Goal: Task Accomplishment & Management: Manage account settings

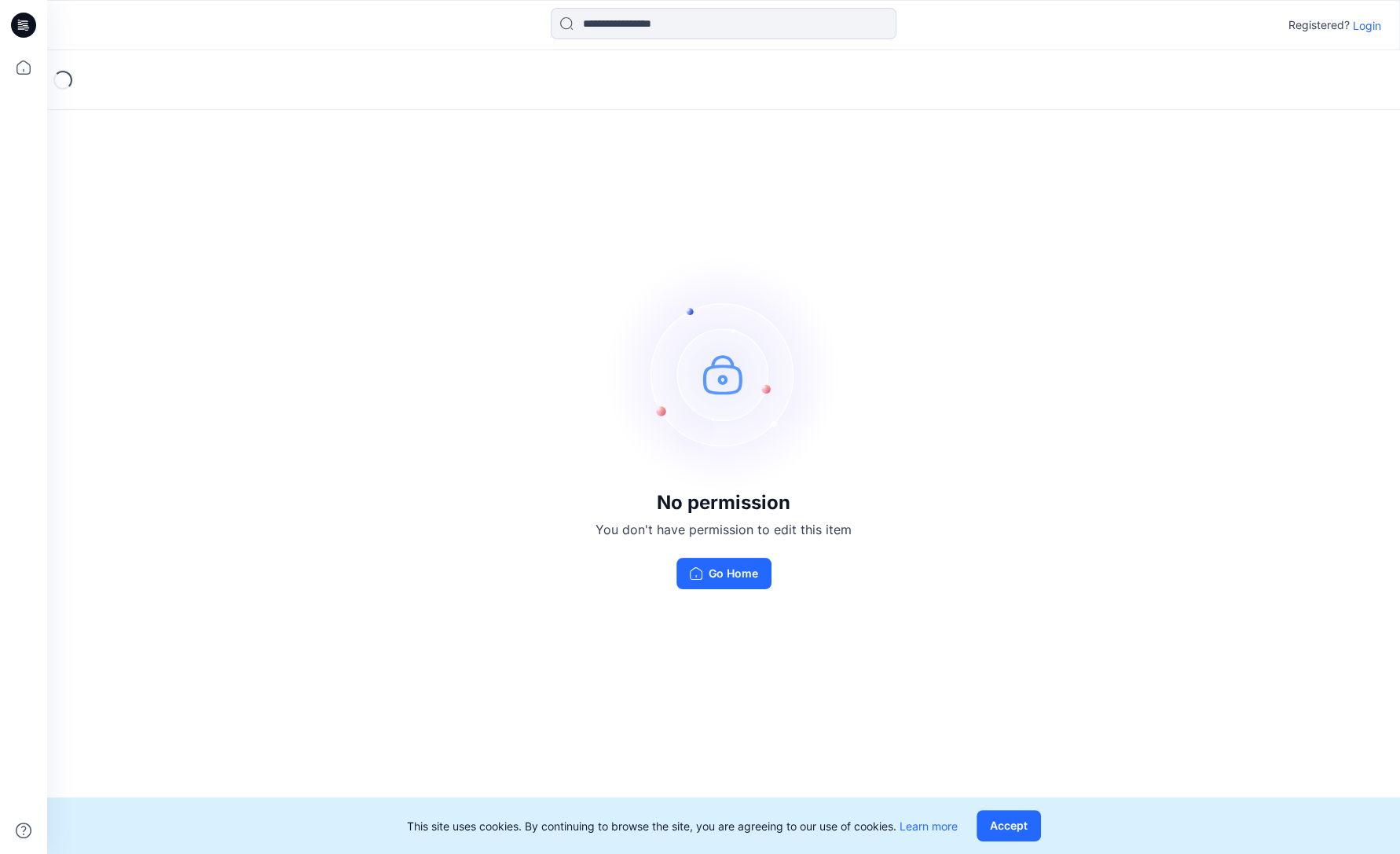
click at [1365, 30] on p "Login" at bounding box center [1367, 26] width 28 height 17
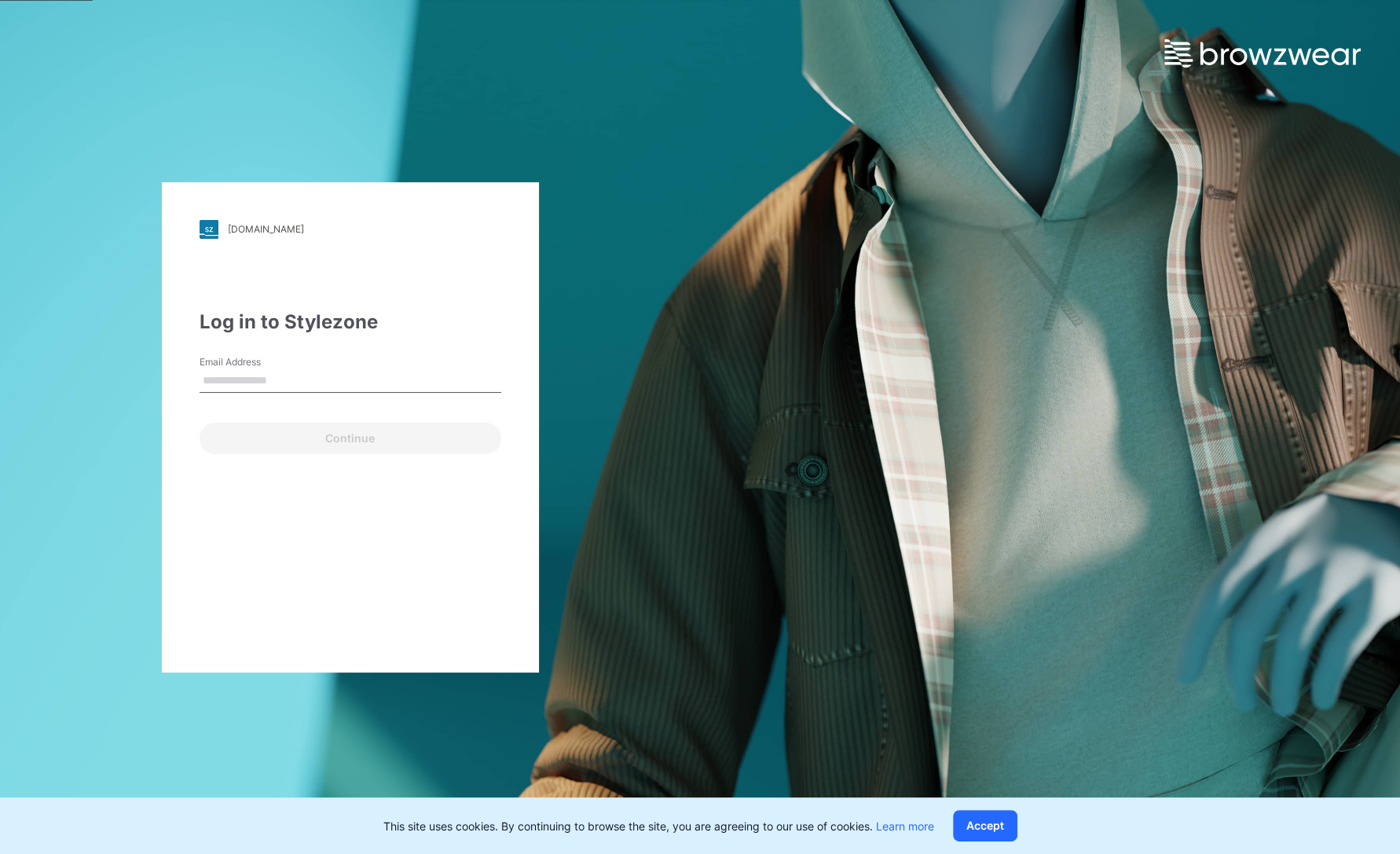
type input "**********"
click at [337, 436] on button "Continue" at bounding box center [350, 439] width 302 height 32
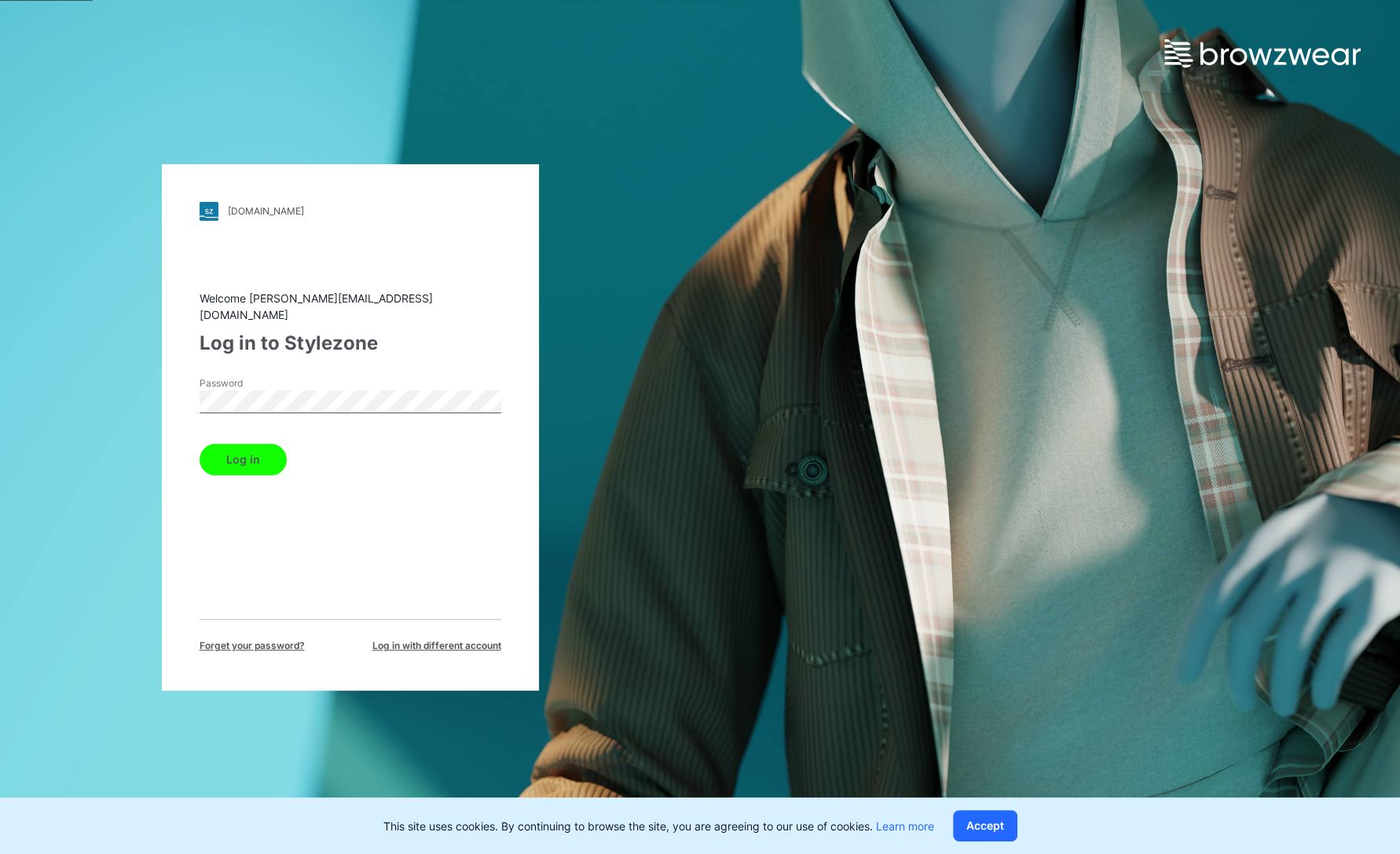
click at [259, 450] on button "Log in" at bounding box center [243, 460] width 87 height 32
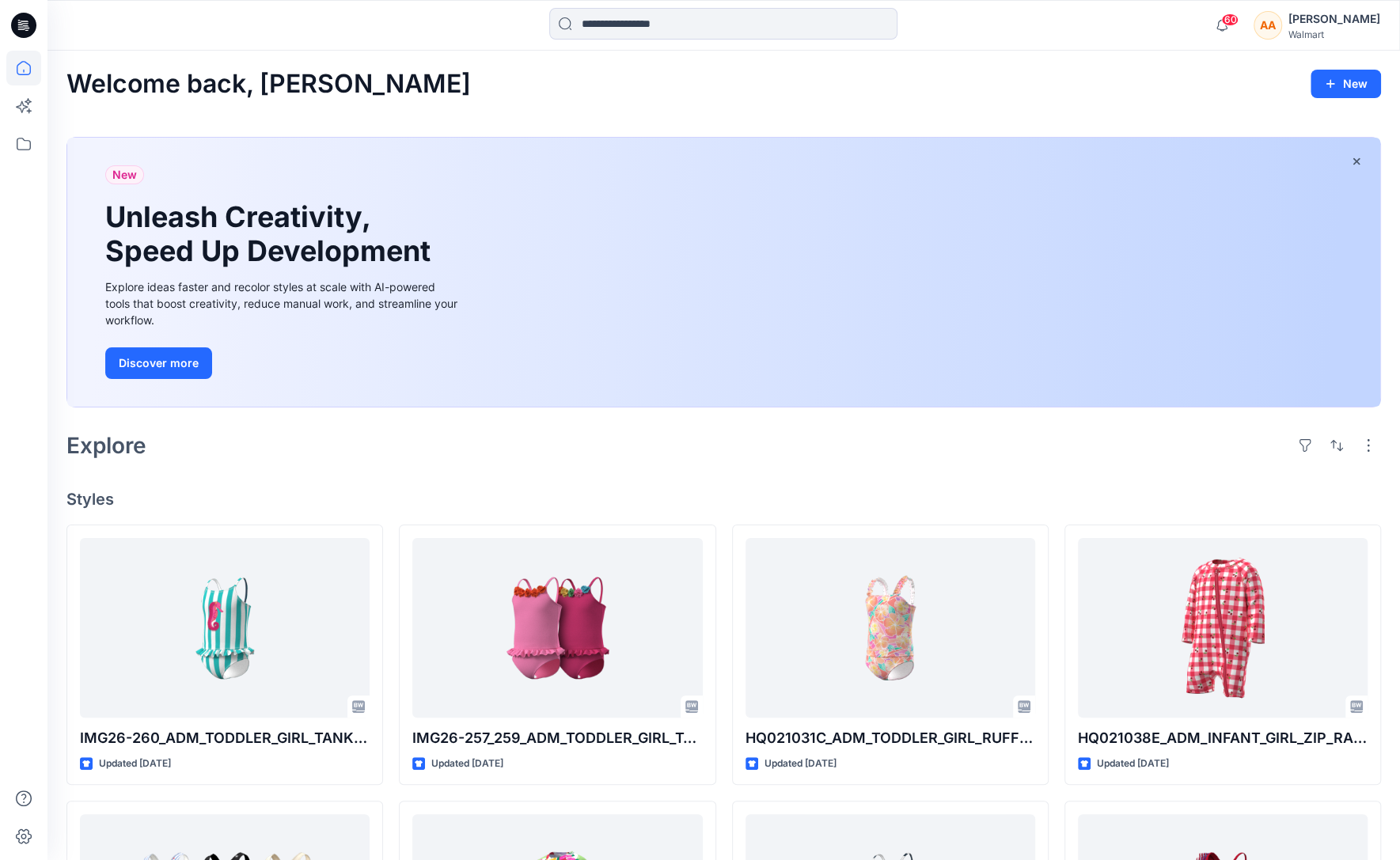
click at [26, 23] on icon at bounding box center [25, 23] width 7 height 1
click at [36, 35] on div at bounding box center [23, 25] width 50 height 50
click at [29, 27] on icon at bounding box center [24, 25] width 26 height 26
click at [1282, 28] on div "AA" at bounding box center [1268, 26] width 28 height 28
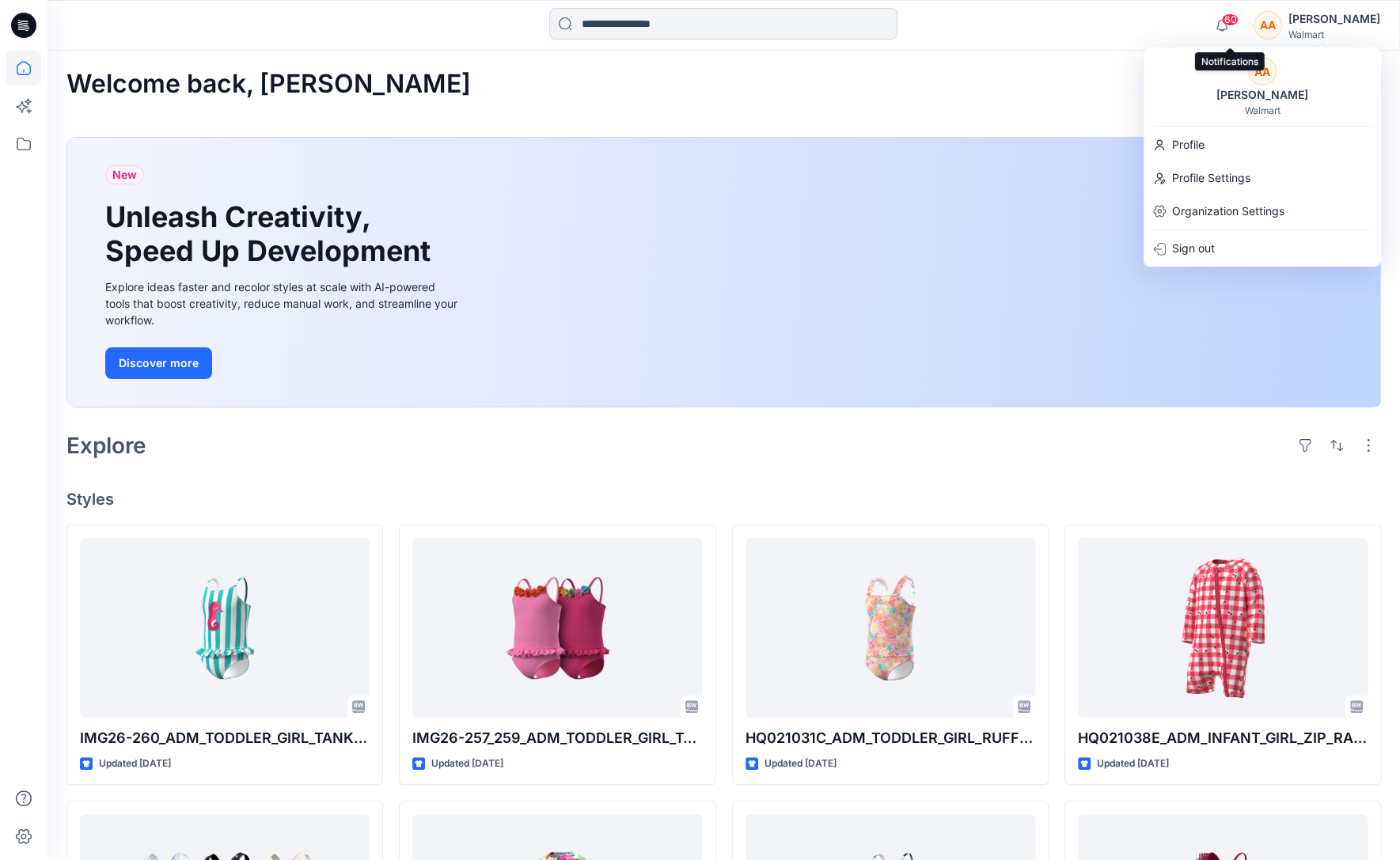
click at [1161, 27] on div "60 Notifications Laura Baker shared IMG26-260_ADM_TODDLER_GIRL_TANKINI_WITH_RUF…" at bounding box center [723, 25] width 1351 height 35
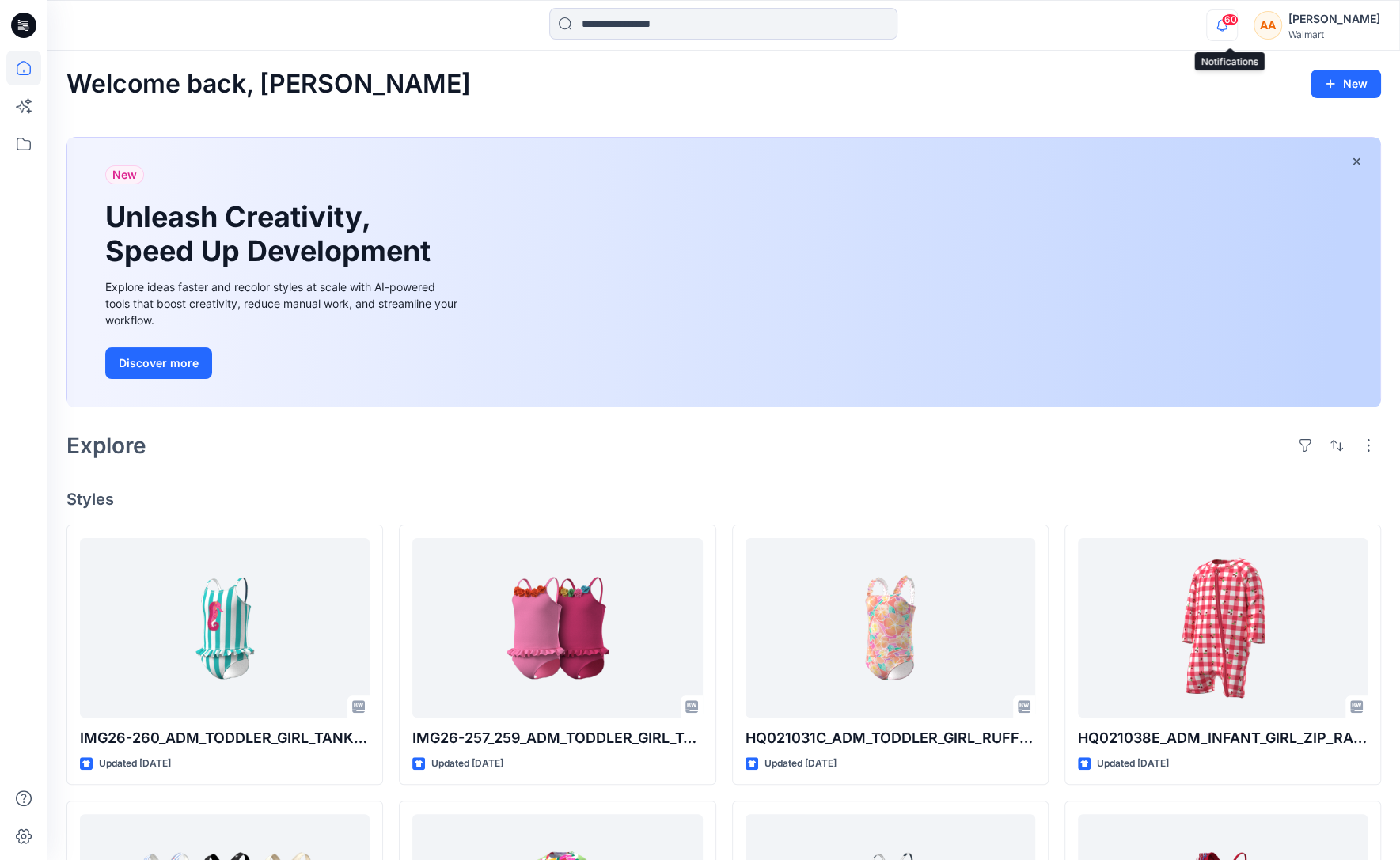
click at [1232, 26] on icon "button" at bounding box center [1222, 26] width 30 height 32
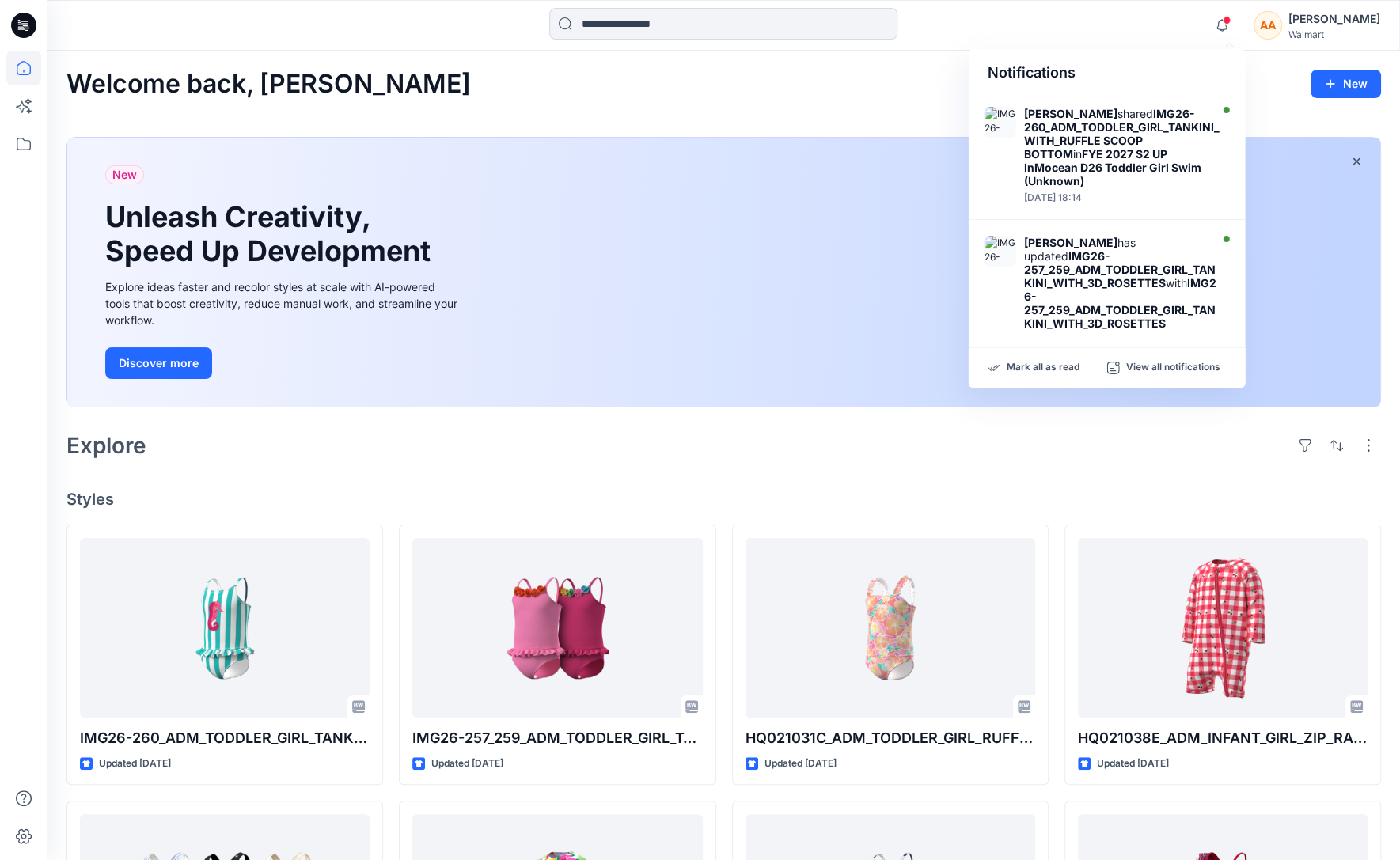
click at [770, 399] on div "New Unleash Creativity, Speed Up Development Explore ideas faster and recolor s…" at bounding box center [723, 272] width 1313 height 270
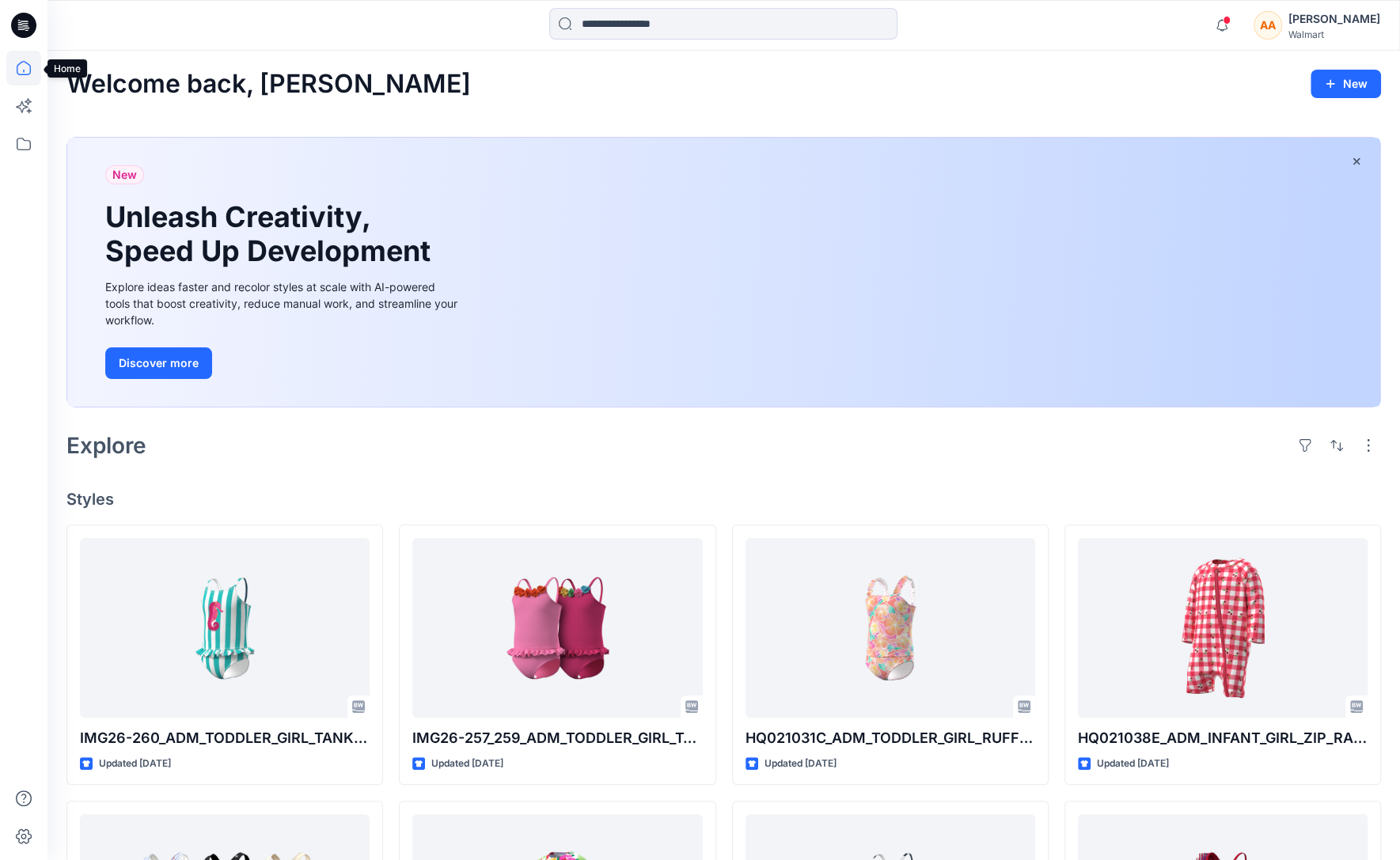
click at [26, 73] on icon at bounding box center [23, 67] width 35 height 35
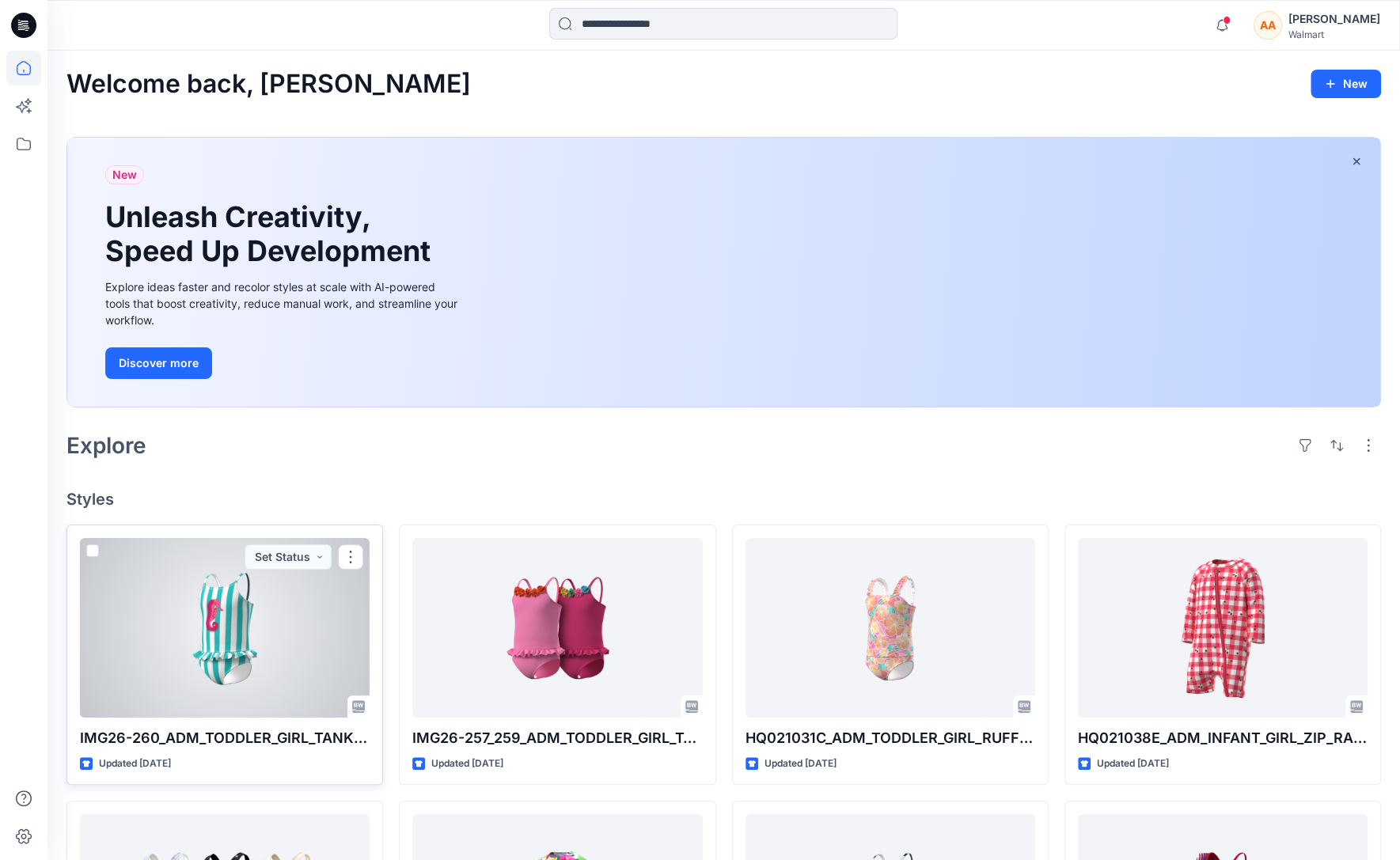
click at [220, 737] on p "IMG26-260_ADM_TODDLER_GIRL_TANKINI_WITH_RUFFLE SCOOP BOTTOM" at bounding box center [224, 738] width 290 height 22
click at [237, 740] on p "IMG26-260_ADM_TODDLER_GIRL_TANKINI_WITH_RUFFLE SCOOP BOTTOM" at bounding box center [224, 738] width 290 height 22
click at [312, 609] on div at bounding box center [224, 628] width 290 height 179
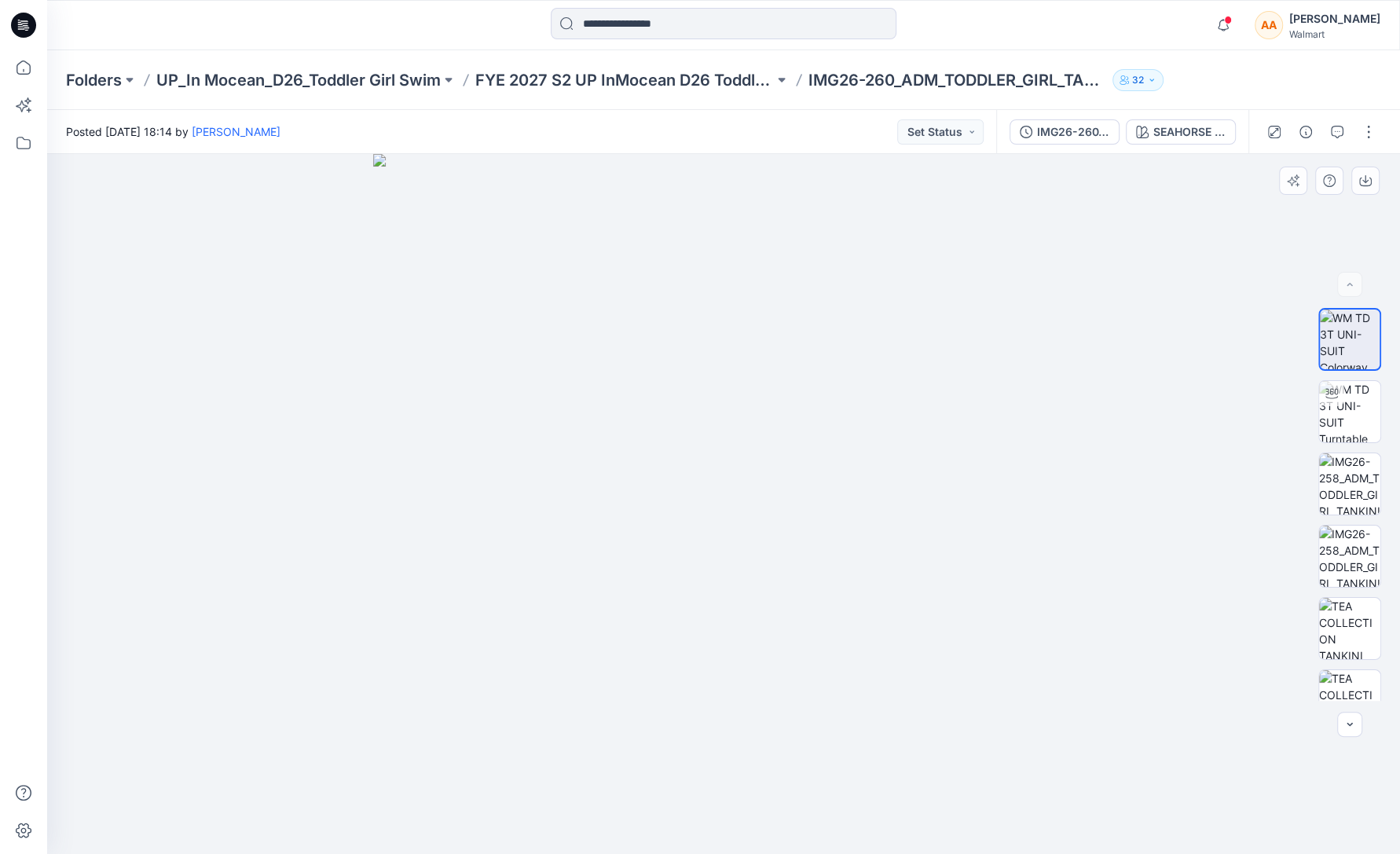
scroll to position [105, 0]
drag, startPoint x: 1385, startPoint y: 588, endPoint x: 1383, endPoint y: 554, distance: 34.1
click at [1390, 546] on div "BW" at bounding box center [1350, 504] width 100 height 393
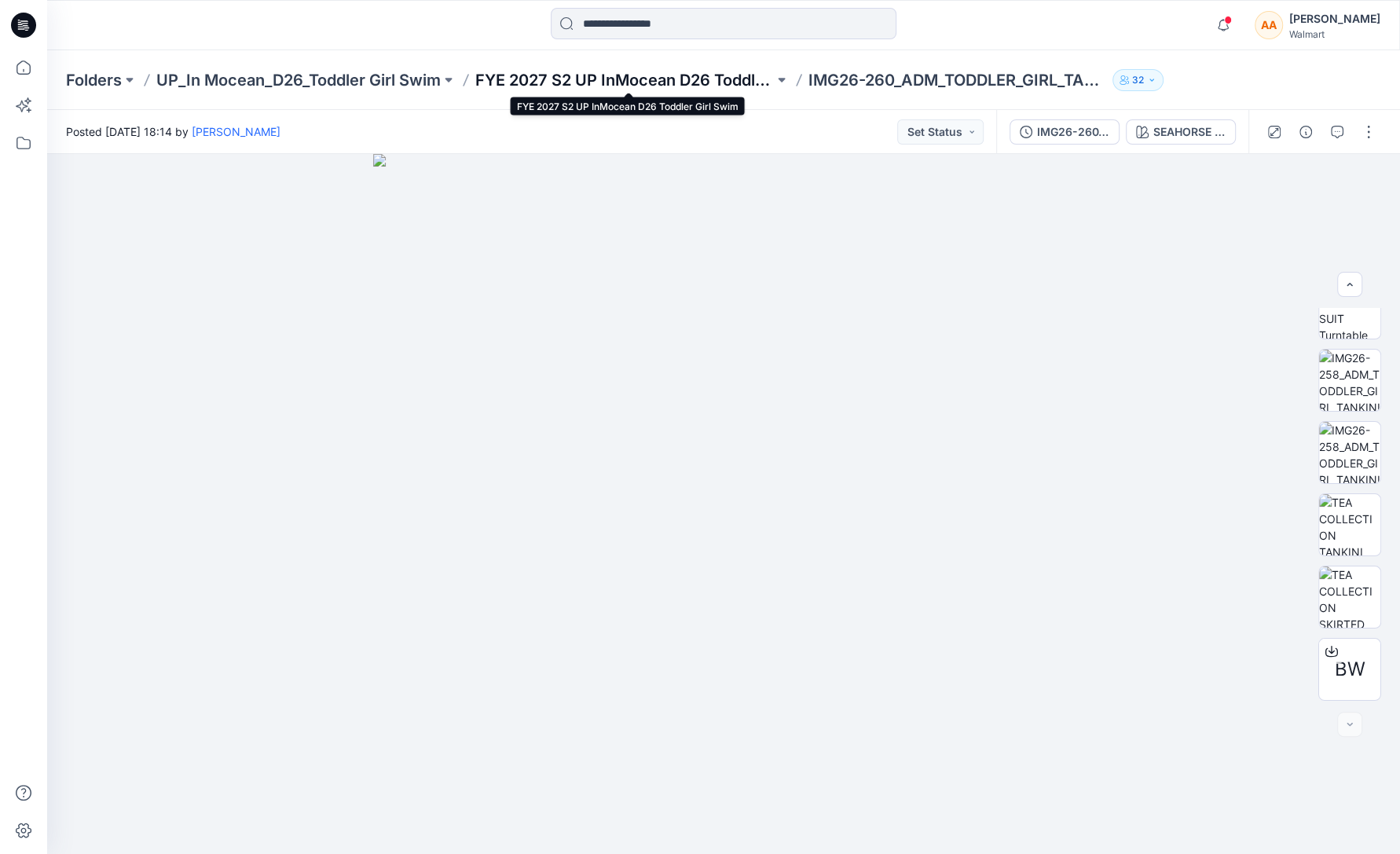
click at [699, 84] on p "FYE 2027 S2 UP InMocean D26 Toddler Girl Swim" at bounding box center [625, 80] width 299 height 22
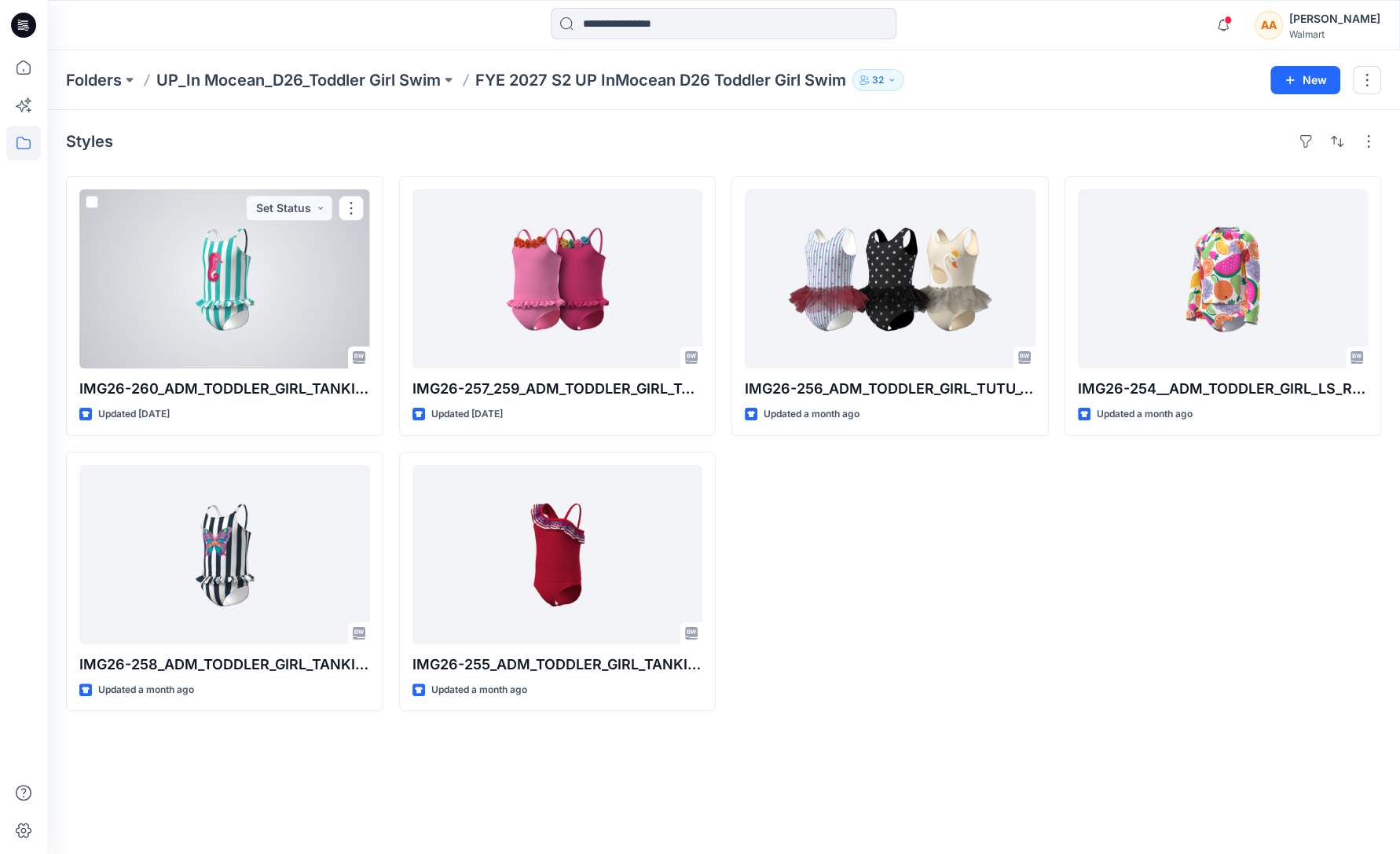
click at [324, 304] on div at bounding box center [224, 279] width 291 height 179
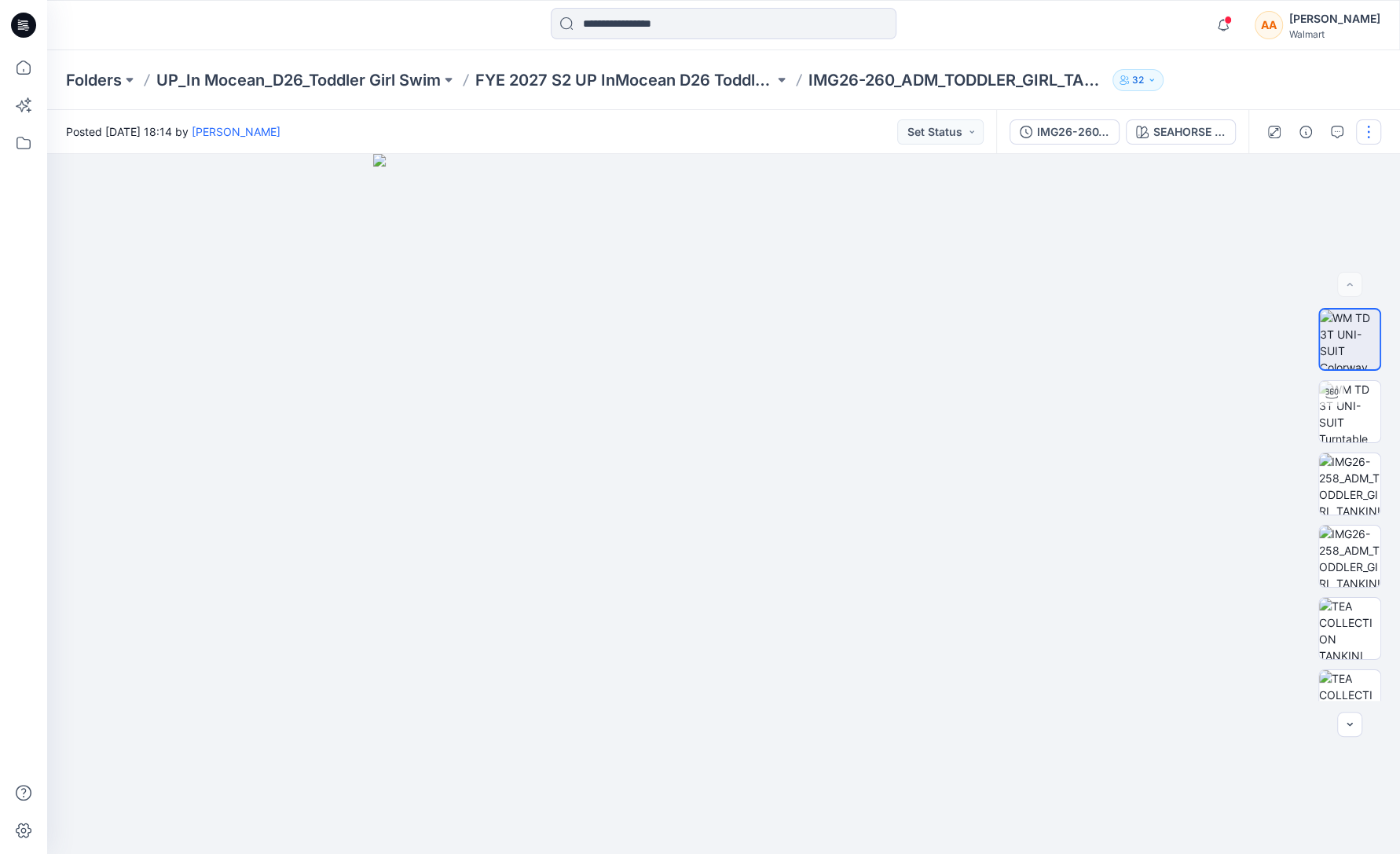
click at [1370, 135] on button "button" at bounding box center [1368, 132] width 26 height 26
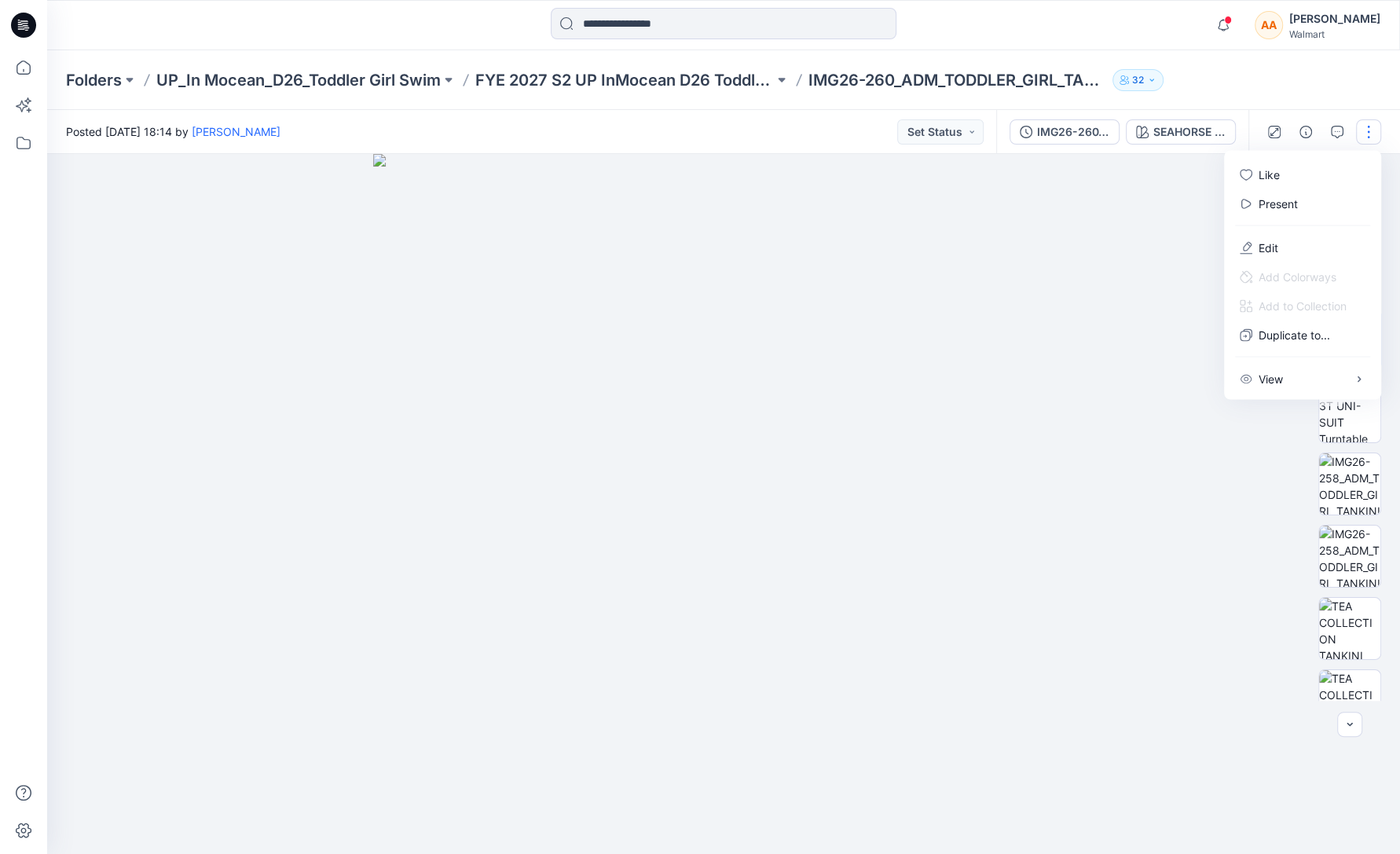
click at [1259, 87] on div "Folders UP_In Mocean_D26_Toddler Girl Swim FYE 2027 S2 UP InMocean D26 Toddler …" at bounding box center [724, 80] width 1353 height 60
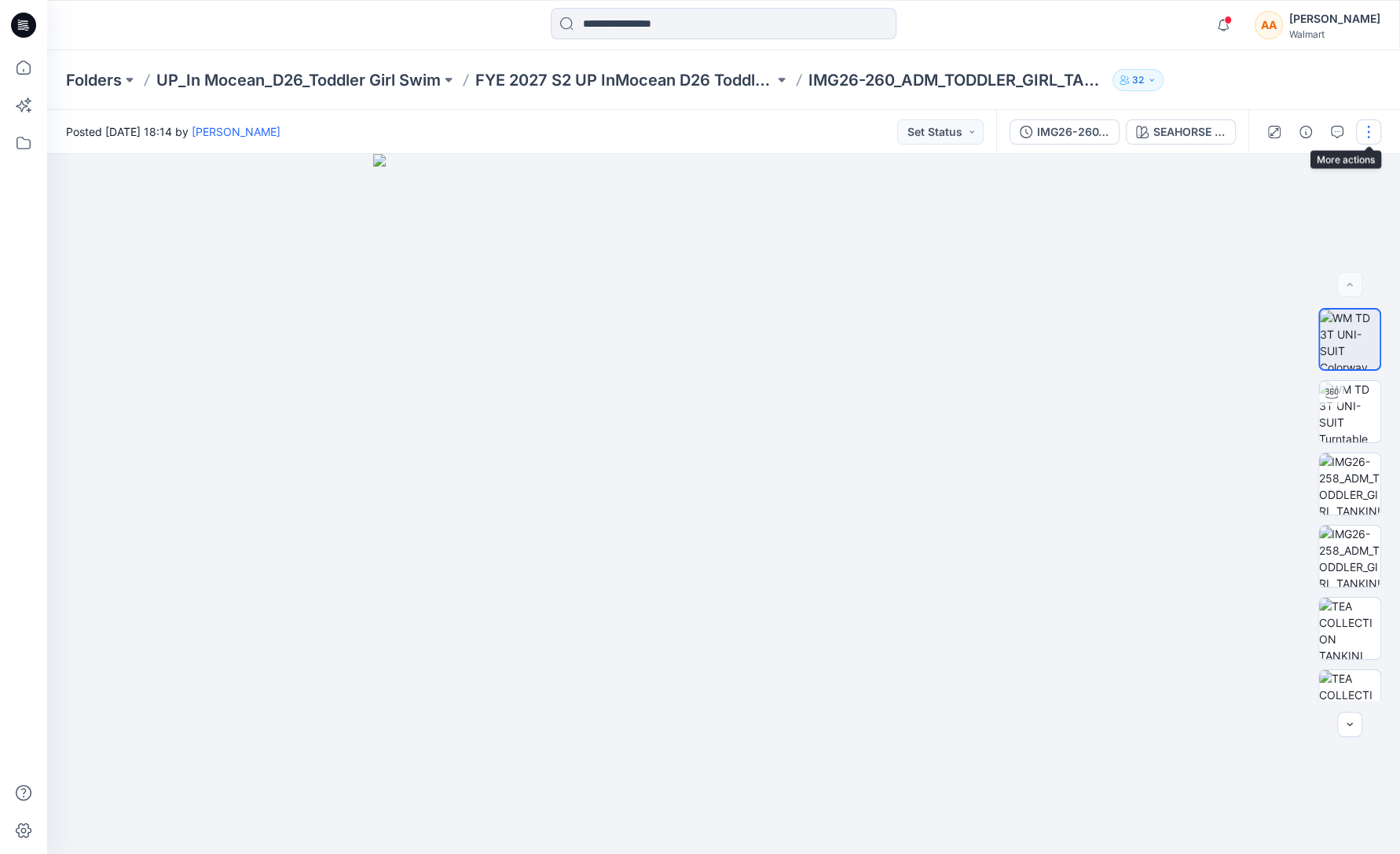
click at [1367, 136] on button "button" at bounding box center [1368, 132] width 26 height 26
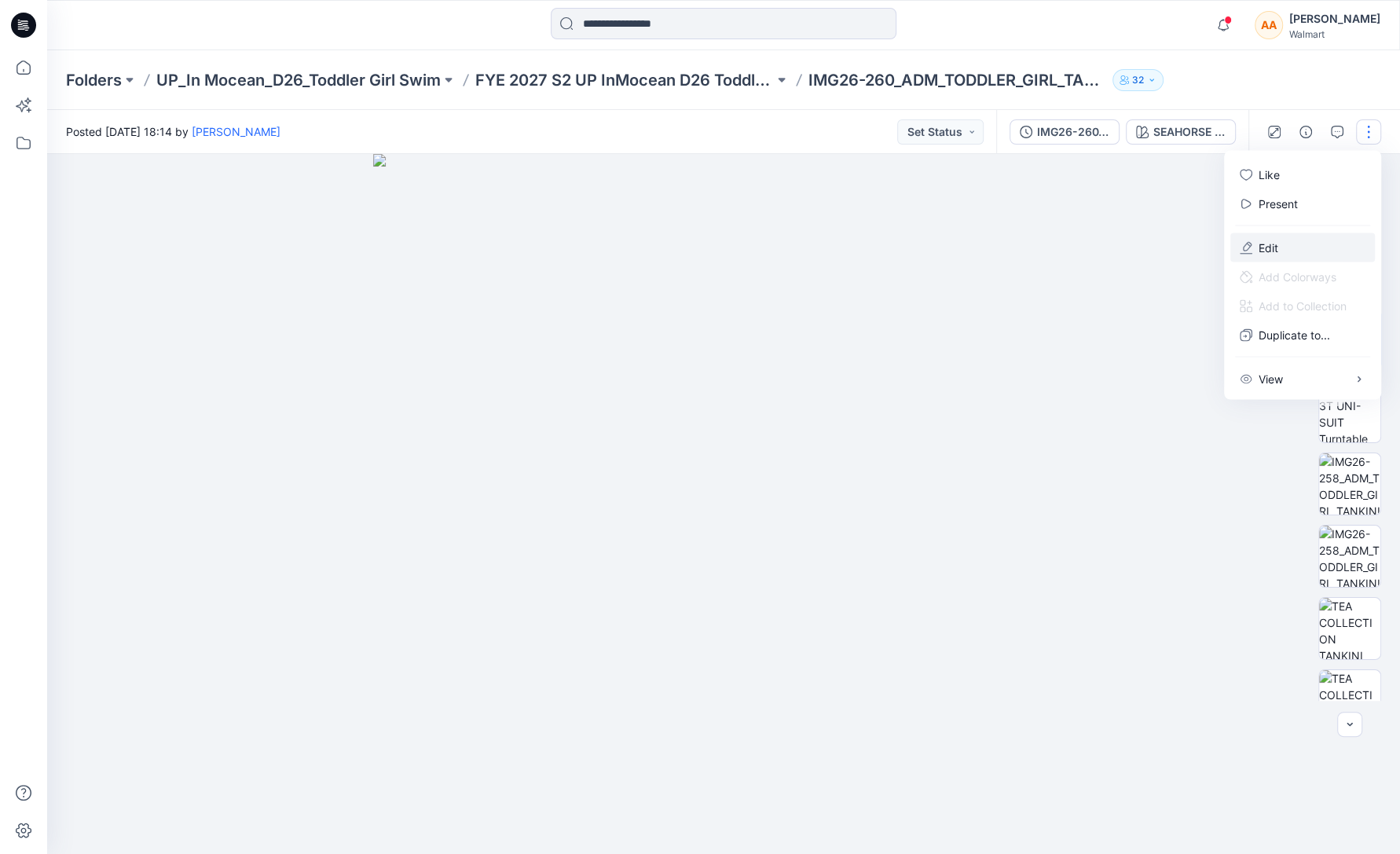
click at [1285, 250] on button "Edit" at bounding box center [1302, 247] width 144 height 29
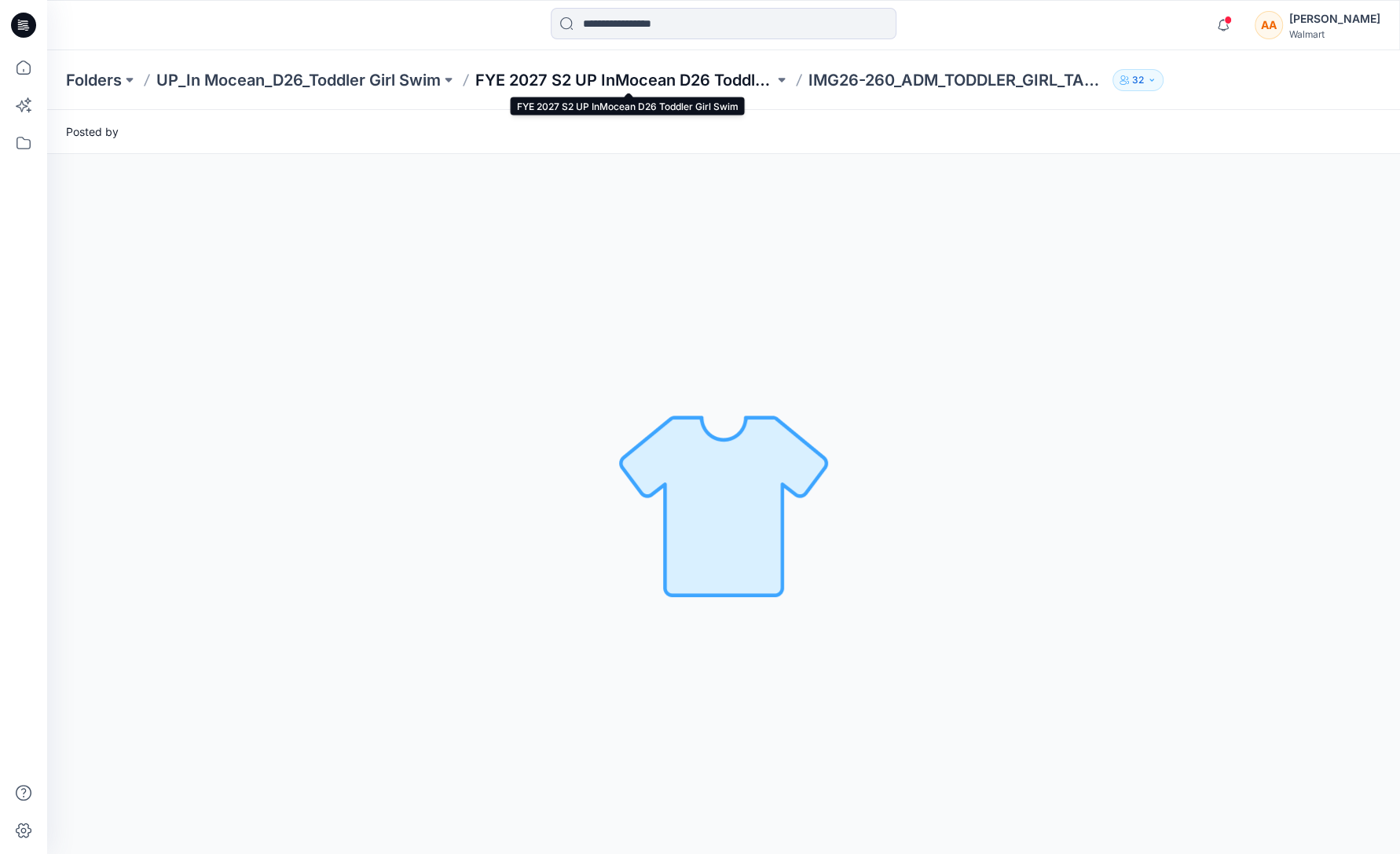
click at [696, 81] on p "FYE 2027 S2 UP InMocean D26 Toddler Girl Swim" at bounding box center [625, 80] width 299 height 22
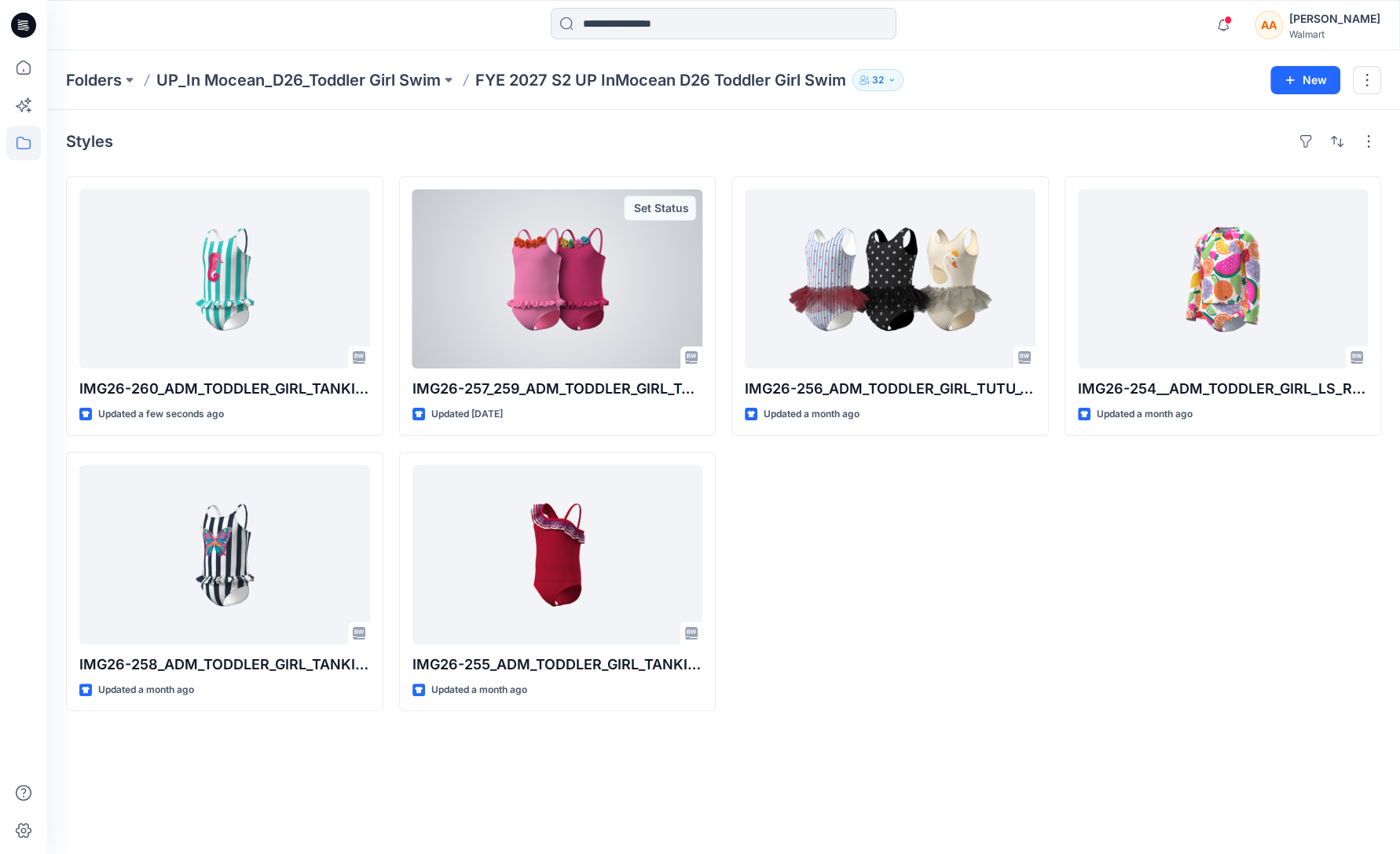
click at [660, 290] on div at bounding box center [558, 279] width 291 height 179
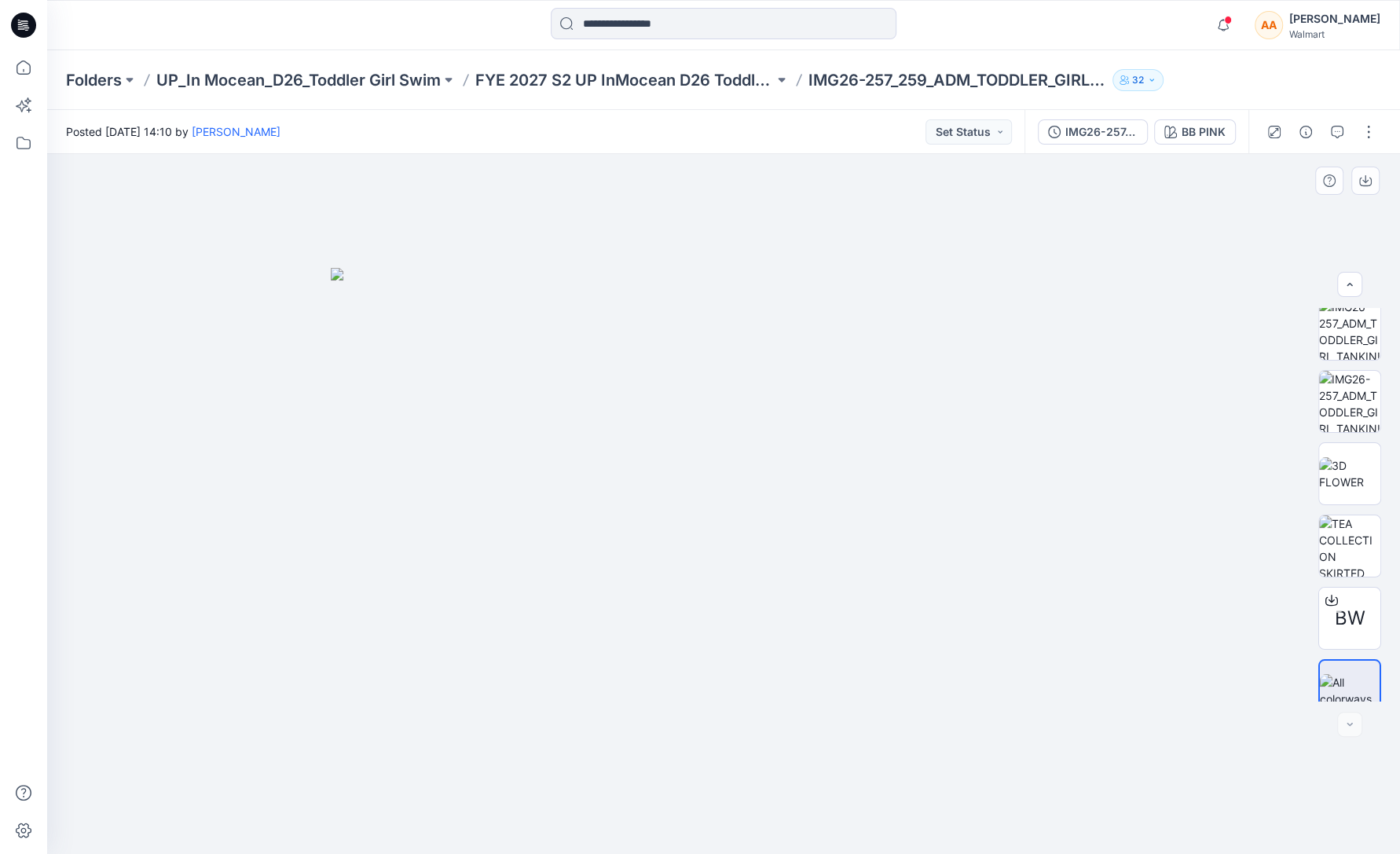
scroll to position [177, 0]
click at [1370, 128] on button "button" at bounding box center [1368, 132] width 26 height 26
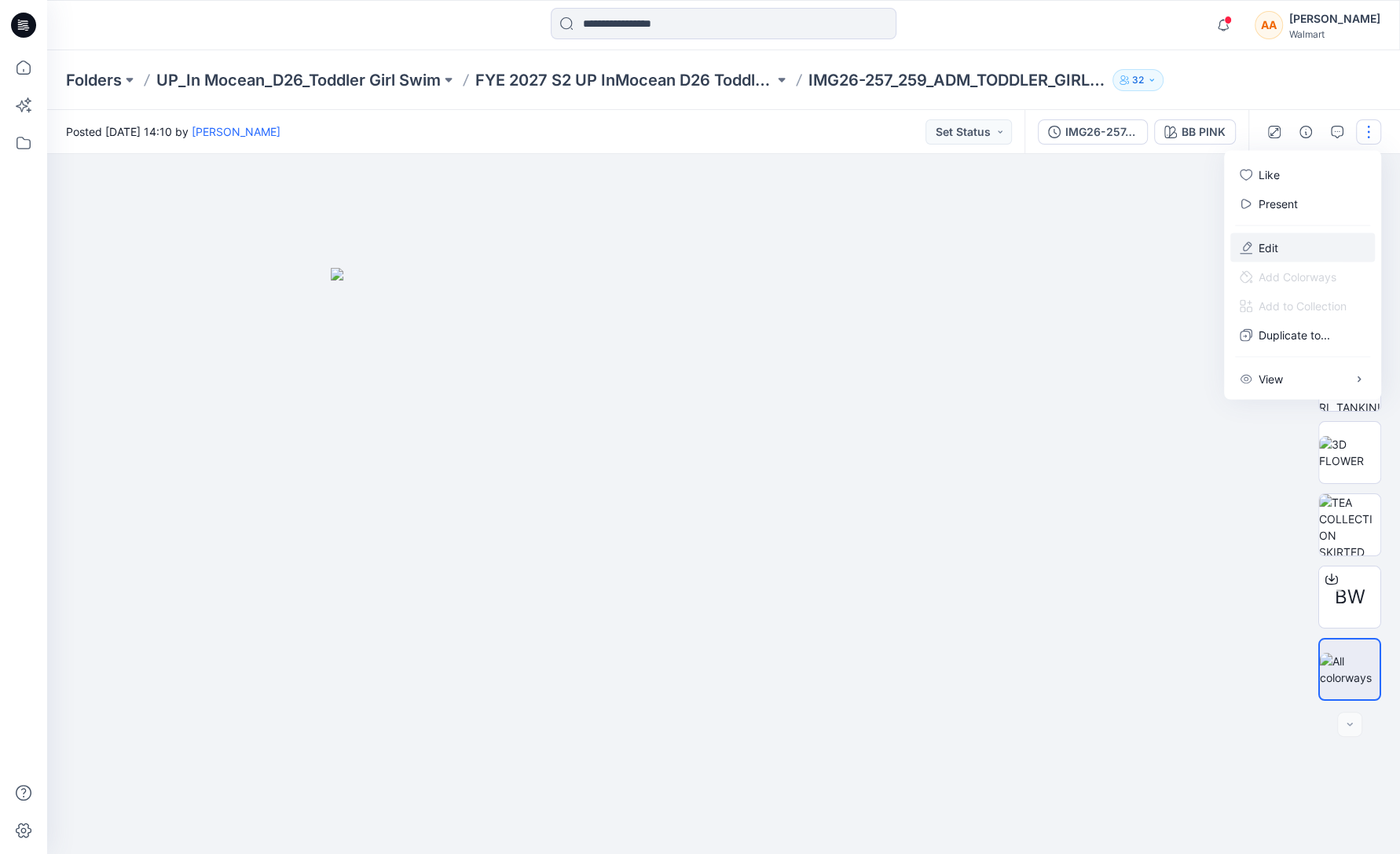
click at [1275, 255] on p "Edit" at bounding box center [1269, 248] width 19 height 17
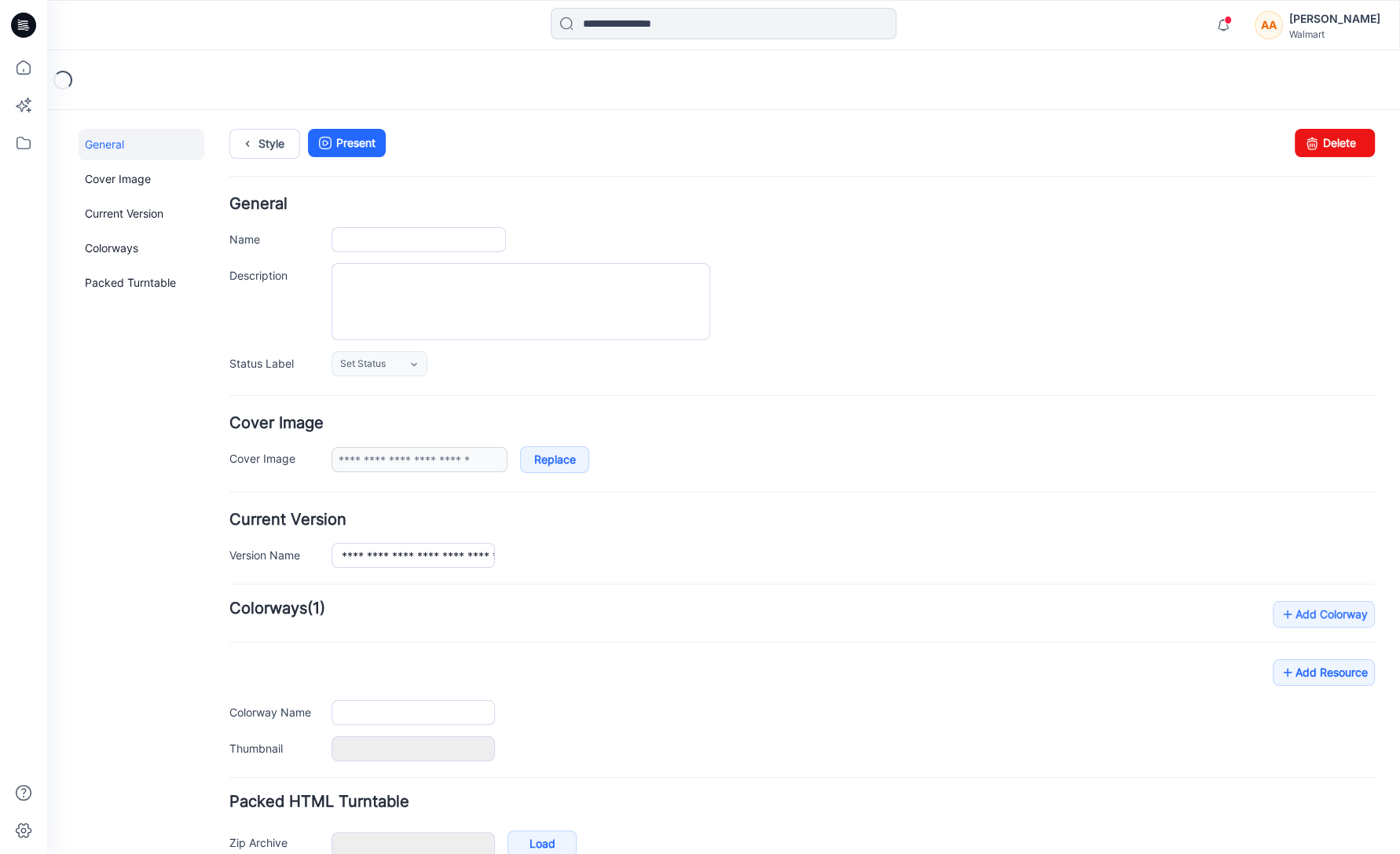
type input "**********"
type textarea "**********"
type input "**********"
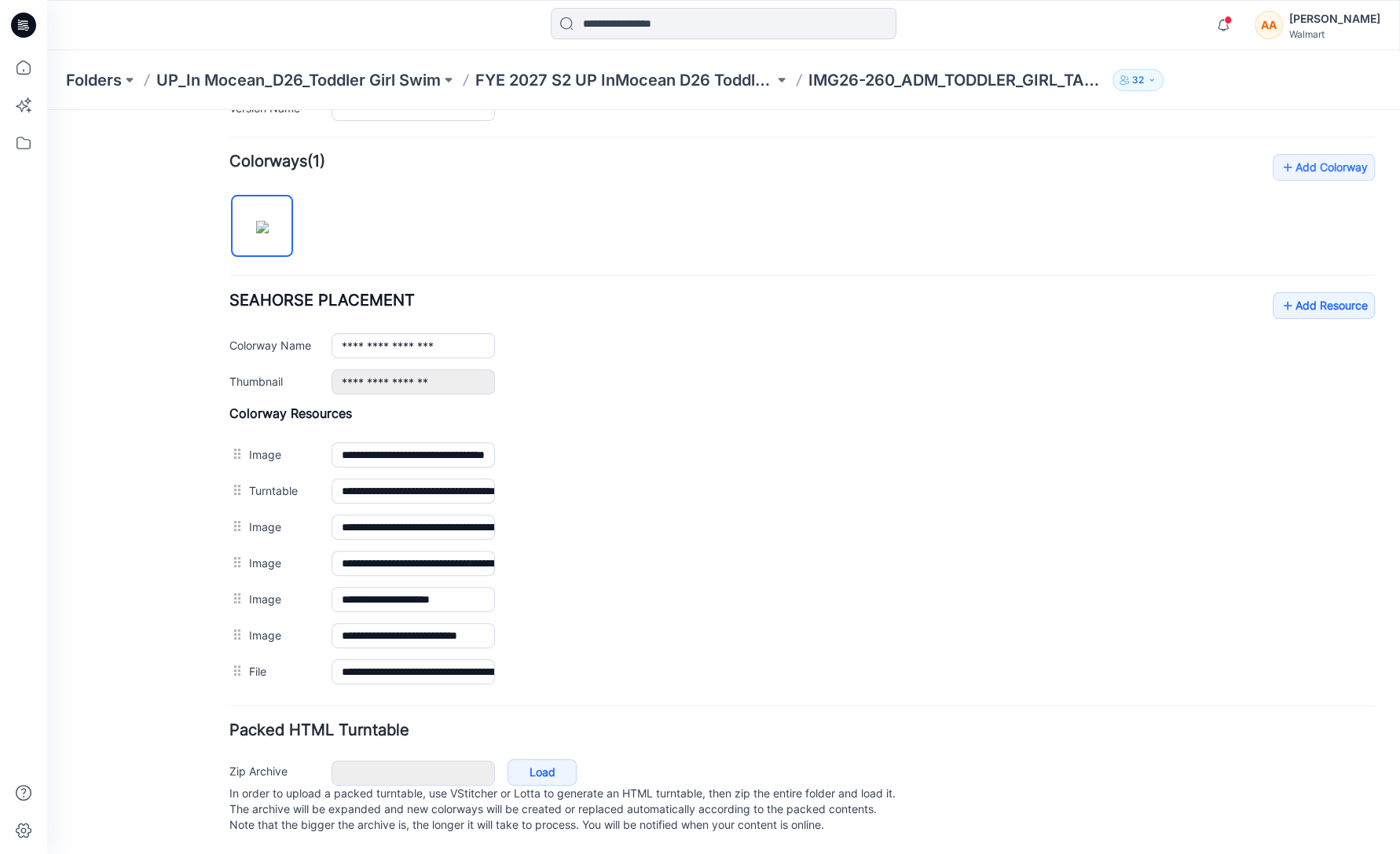
scroll to position [456, 0]
click at [1304, 296] on link "Add Resource" at bounding box center [1324, 305] width 102 height 26
click at [1298, 296] on link "Add Resource" at bounding box center [1324, 305] width 102 height 26
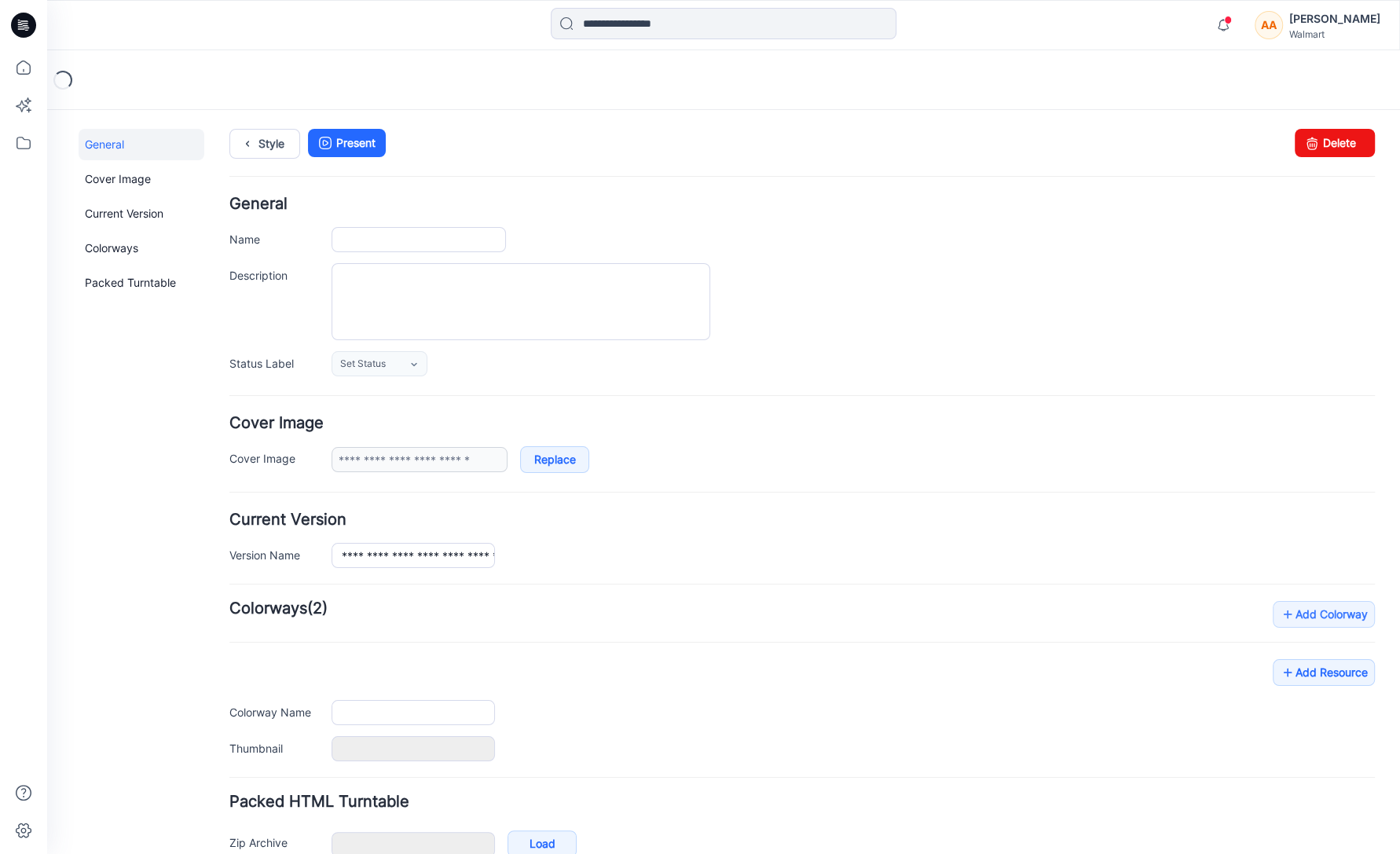
type input "**********"
type textarea "**********"
type input "*******"
type input "**********"
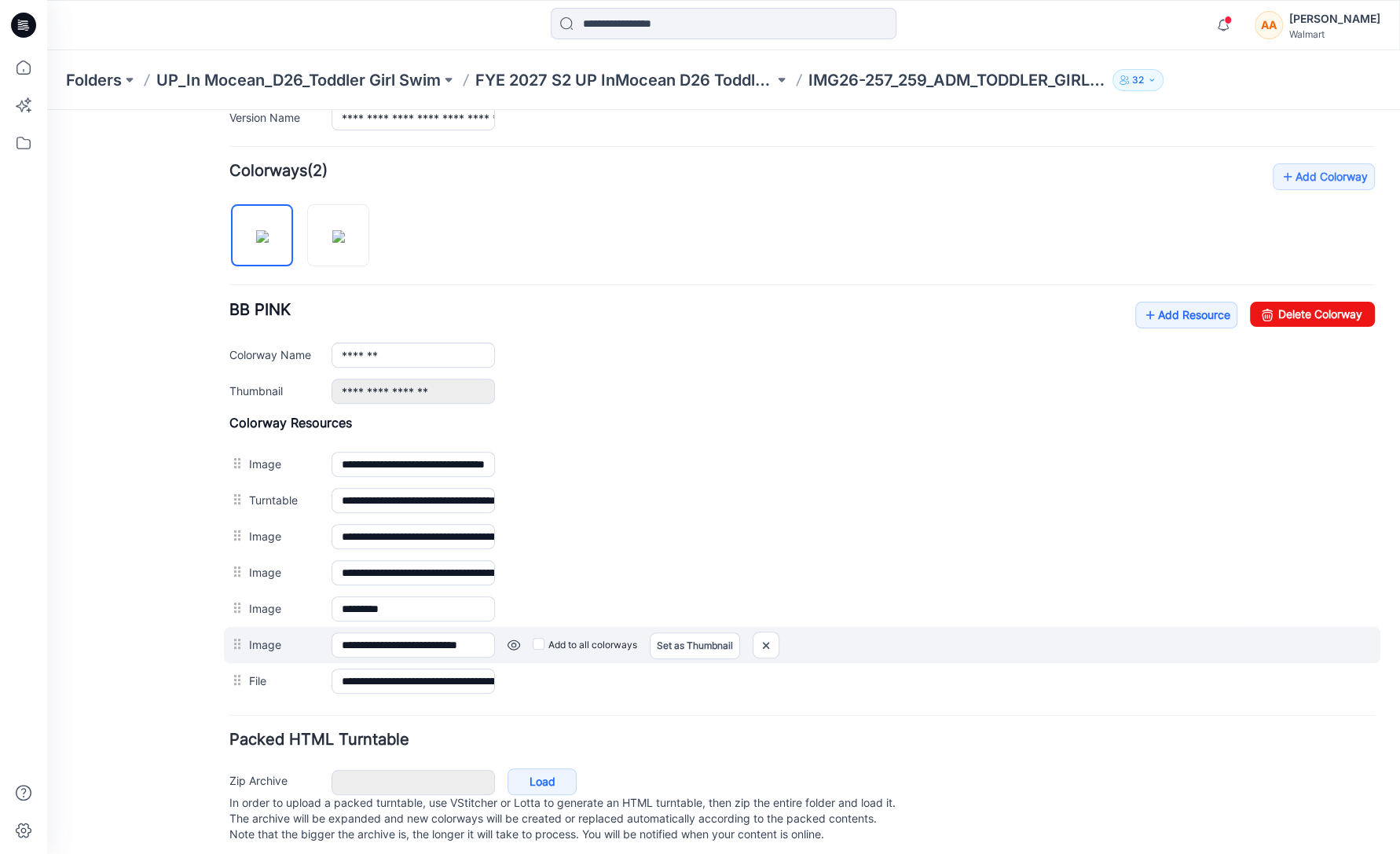
scroll to position [431, 0]
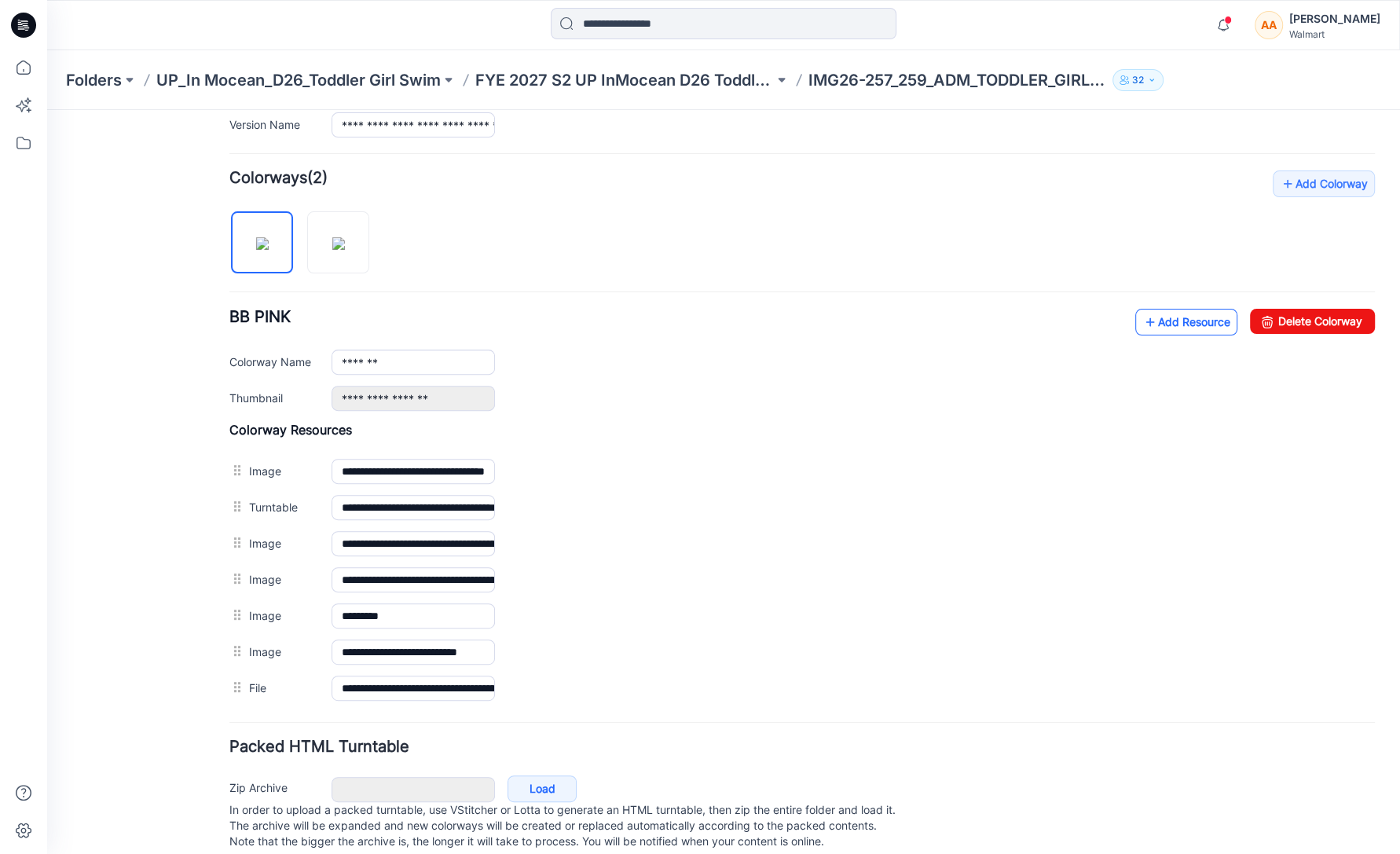
click at [1179, 323] on link "Add Resource" at bounding box center [1186, 322] width 102 height 26
click at [1182, 319] on link "Add Resource" at bounding box center [1186, 322] width 102 height 26
click at [1309, 183] on link "Add Colorway" at bounding box center [1324, 184] width 102 height 26
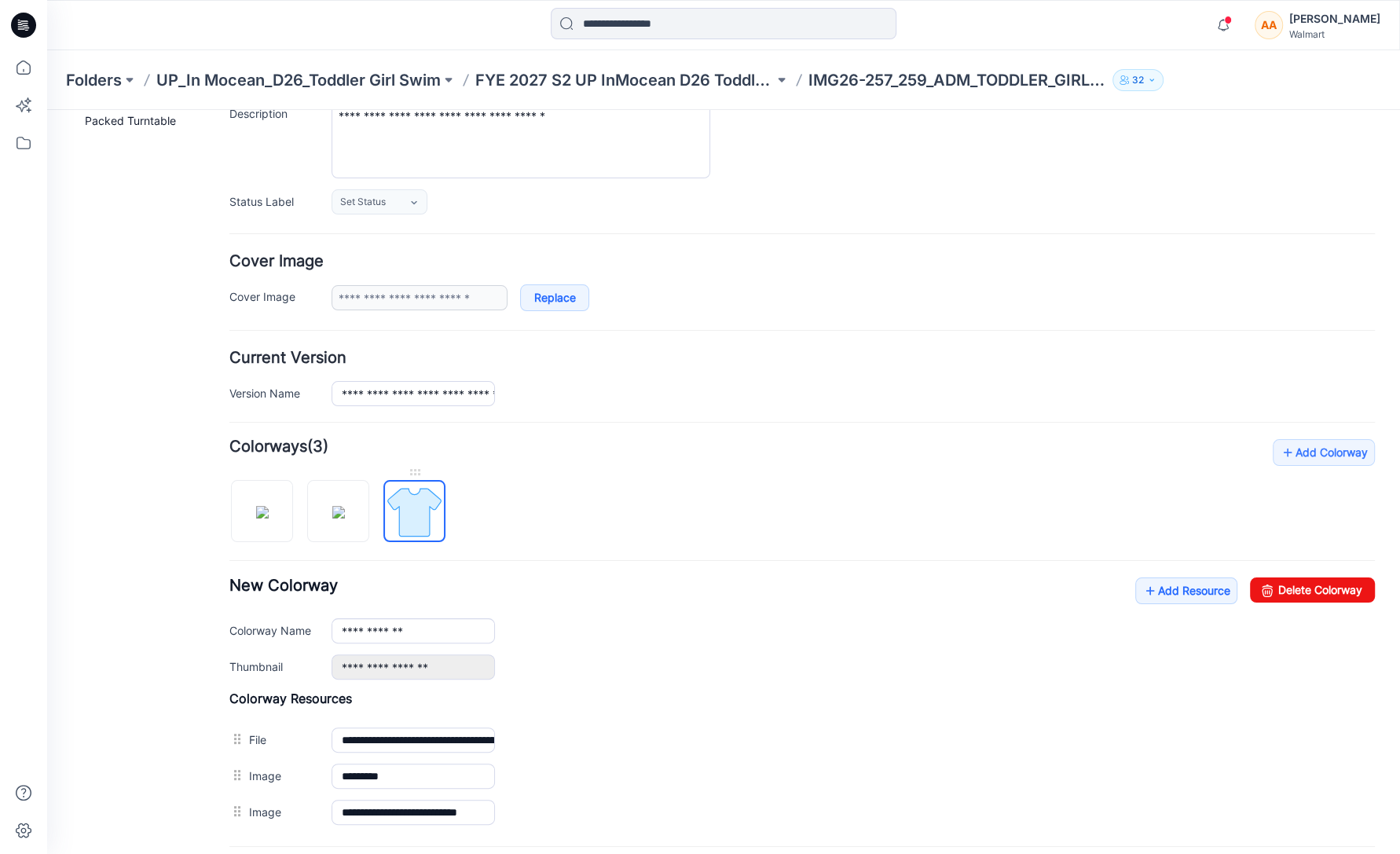
click at [419, 498] on img at bounding box center [414, 512] width 59 height 59
click at [1305, 584] on link "Delete Colorway" at bounding box center [1313, 590] width 125 height 26
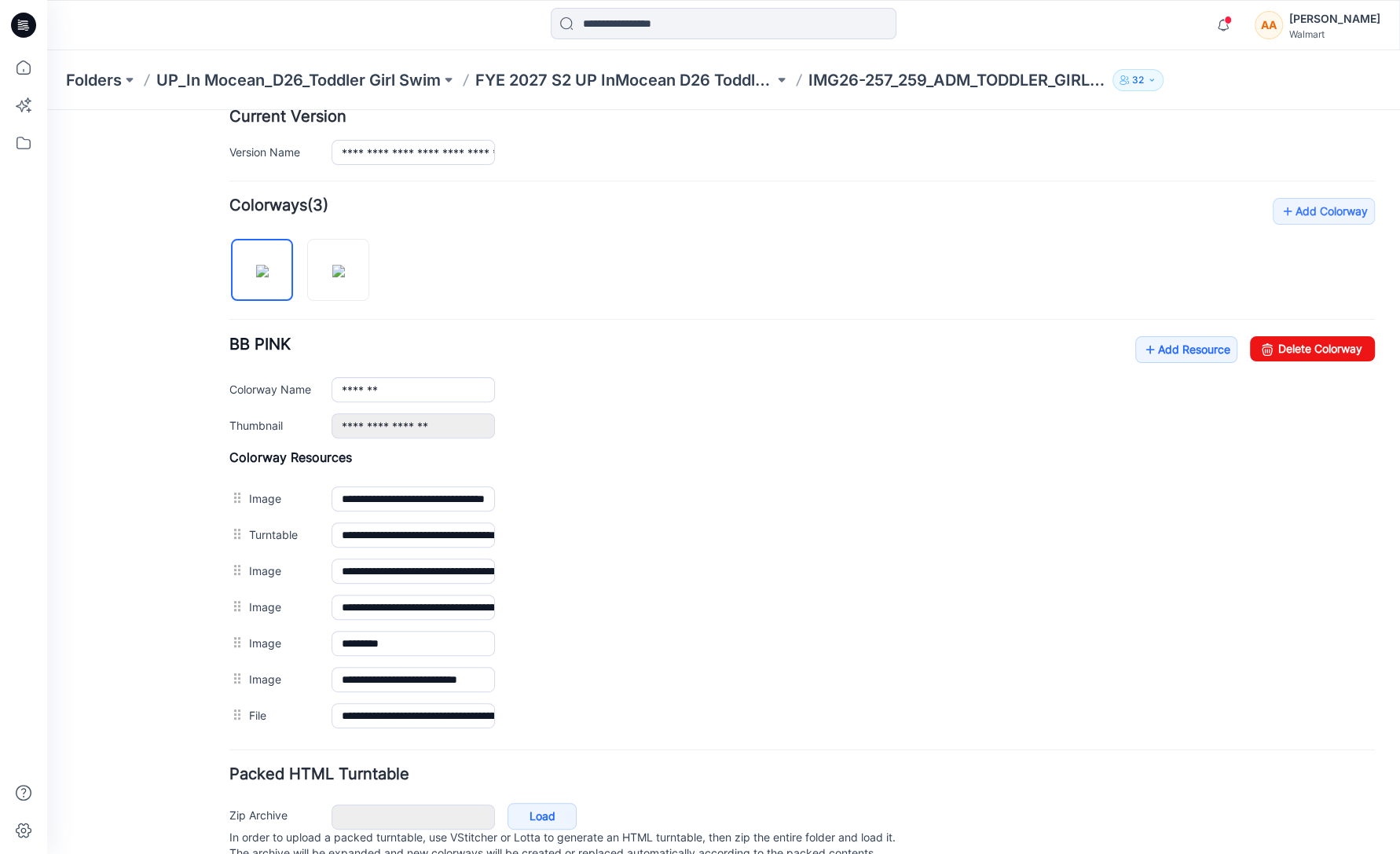
scroll to position [456, 0]
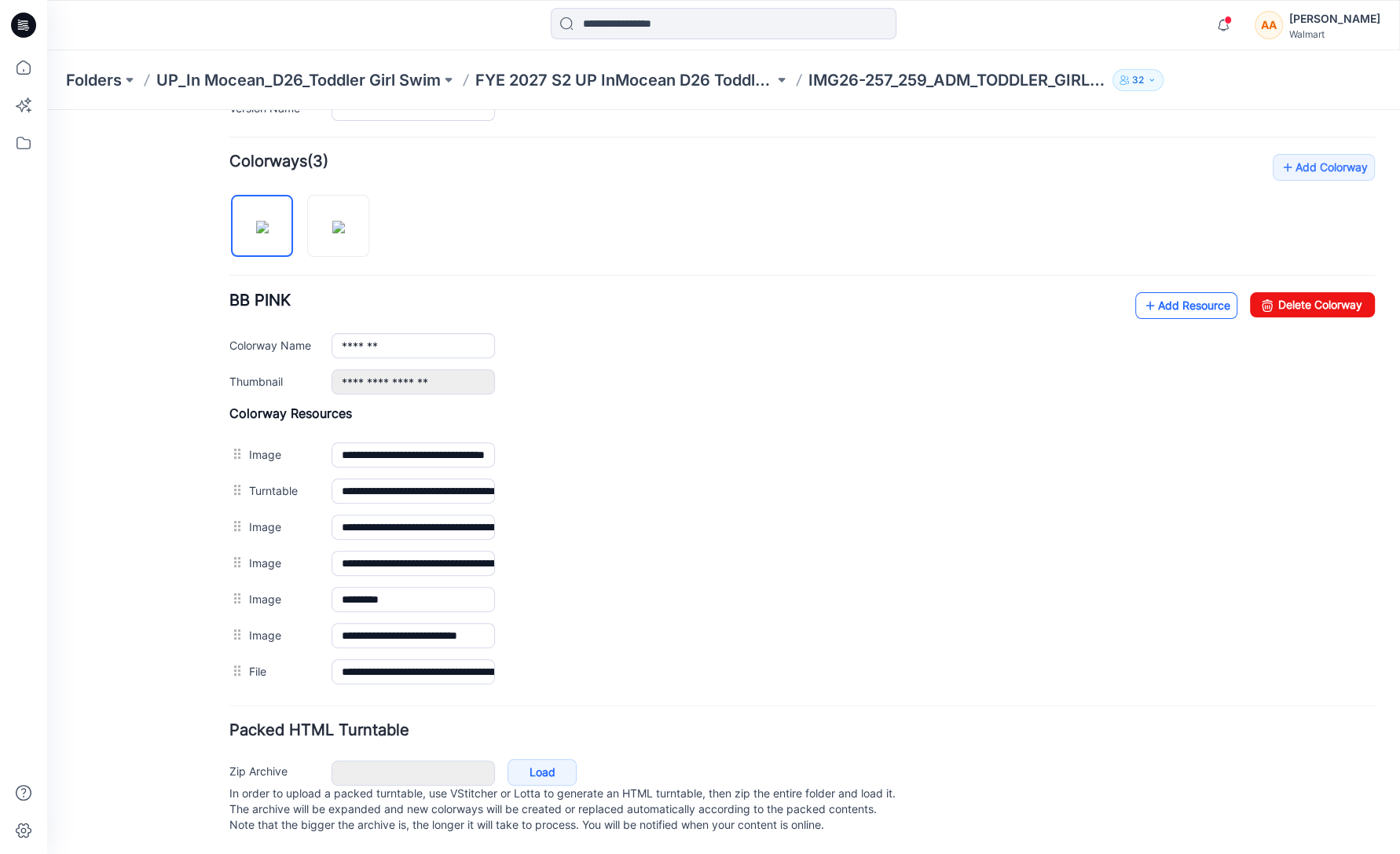
click at [1171, 298] on link "Add Resource" at bounding box center [1186, 305] width 102 height 26
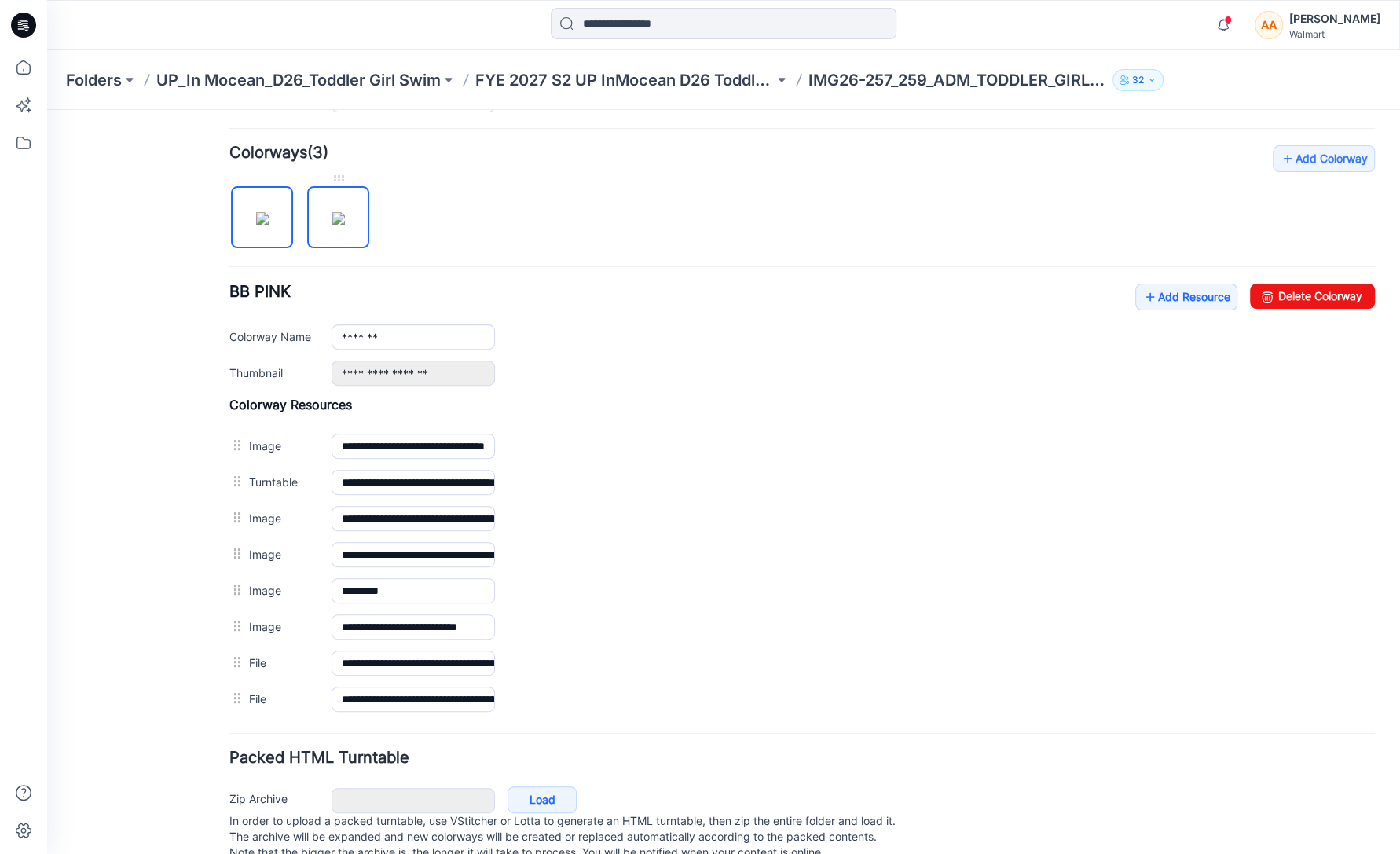
click at [345, 215] on img at bounding box center [339, 218] width 12 height 12
type input "**********"
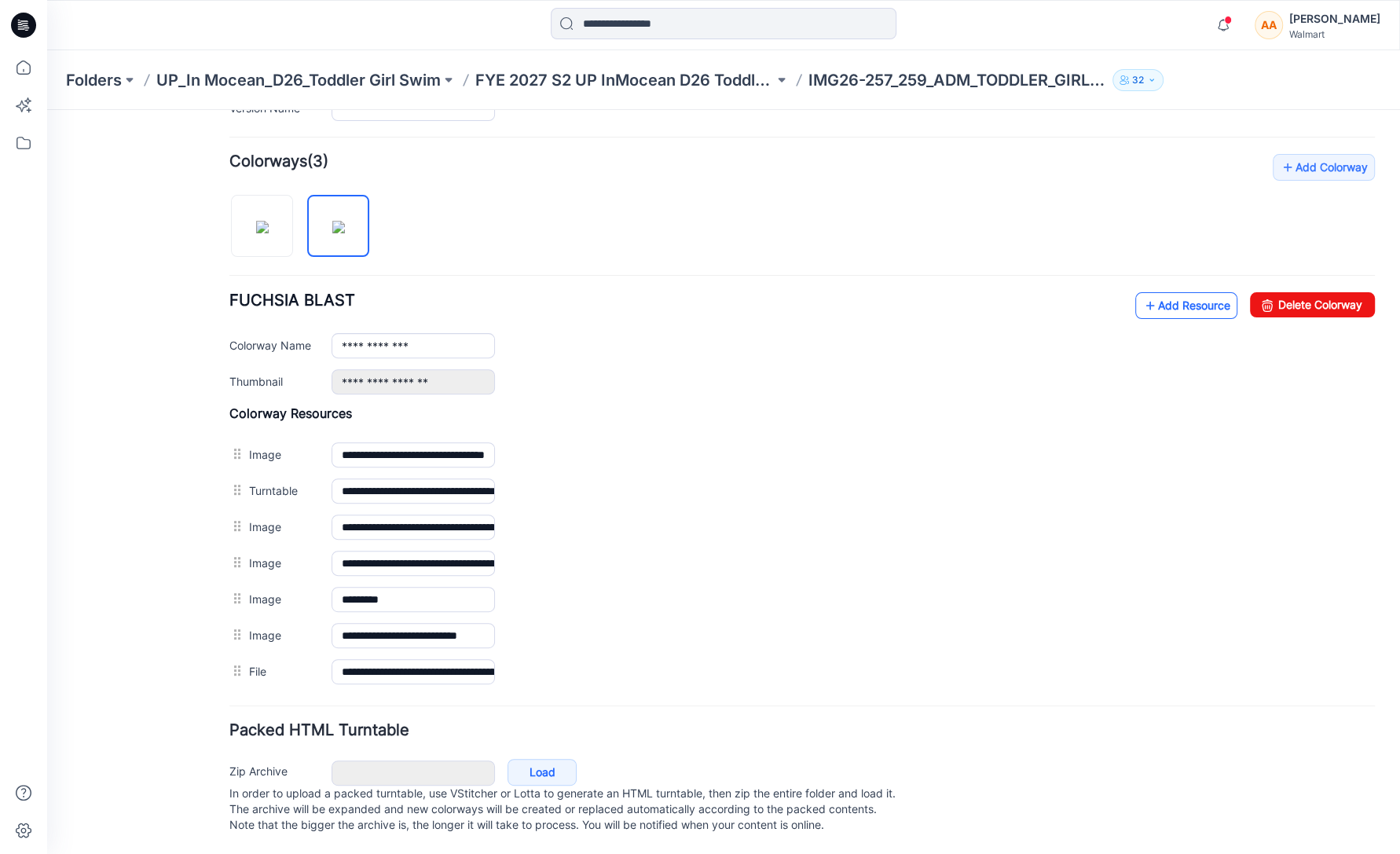
click at [1189, 292] on link "Add Resource" at bounding box center [1186, 305] width 102 height 26
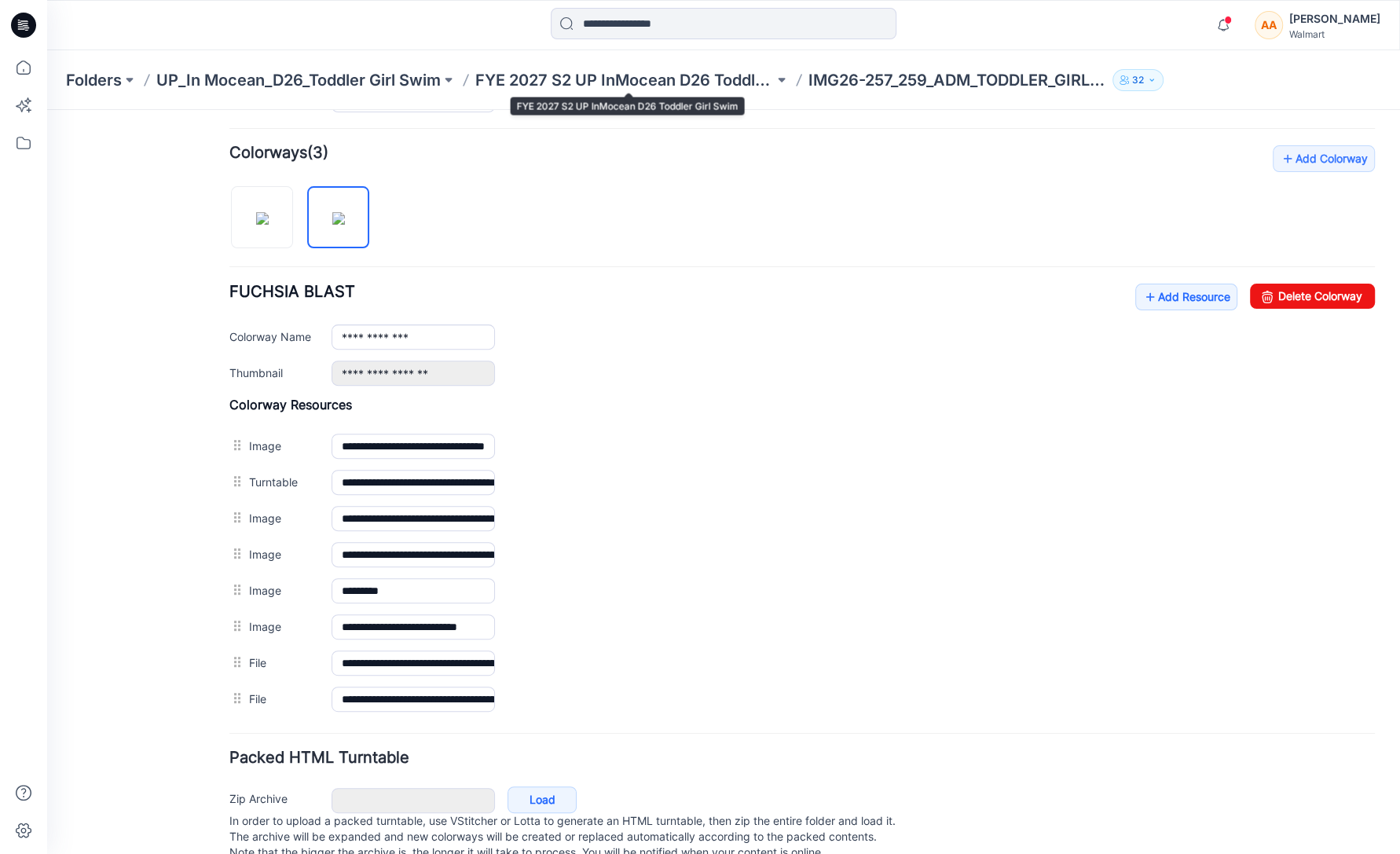
click at [683, 84] on p "FYE 2027 S2 UP InMocean D26 Toddler Girl Swim" at bounding box center [625, 80] width 299 height 22
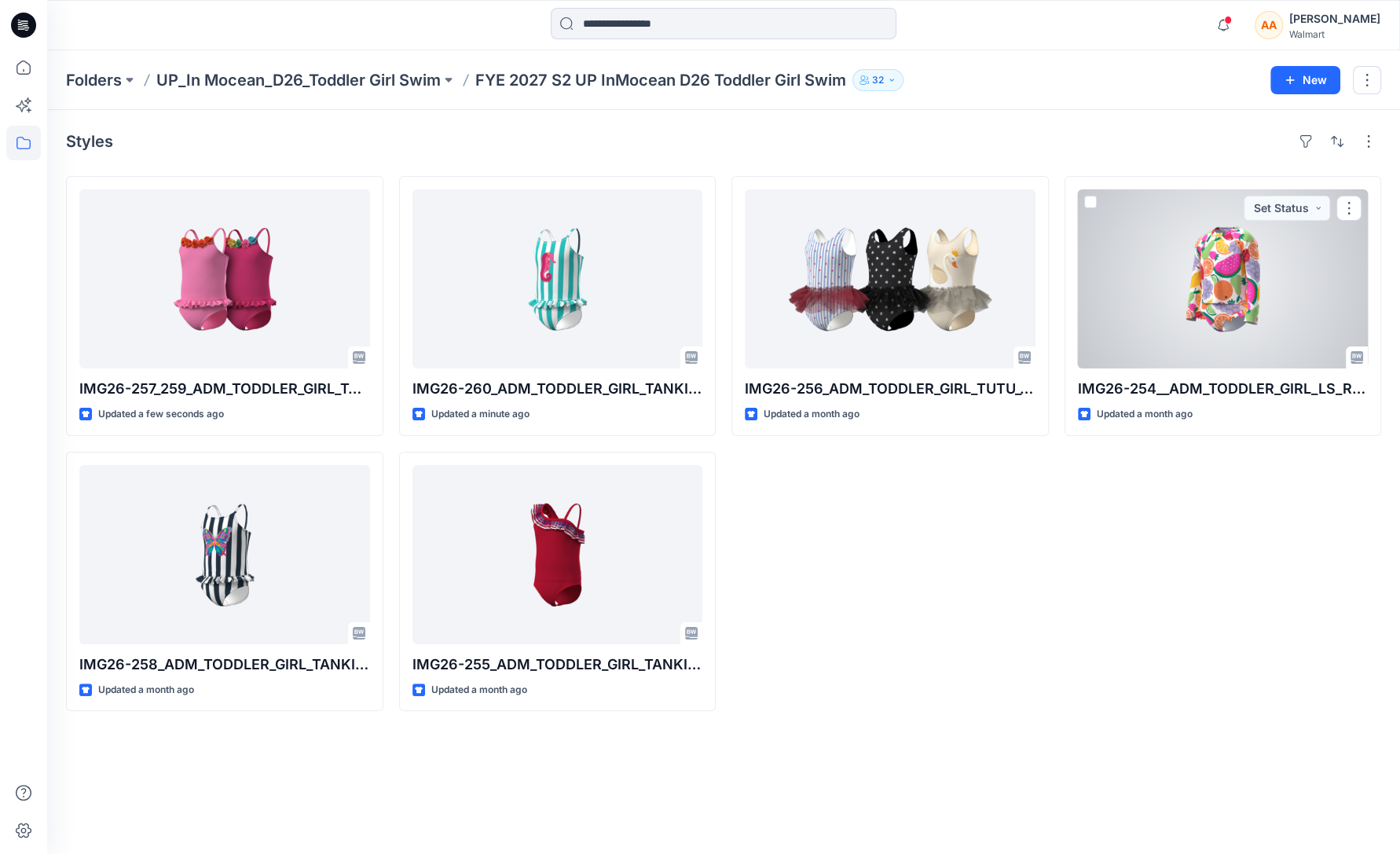
click at [1233, 311] on div at bounding box center [1223, 279] width 291 height 179
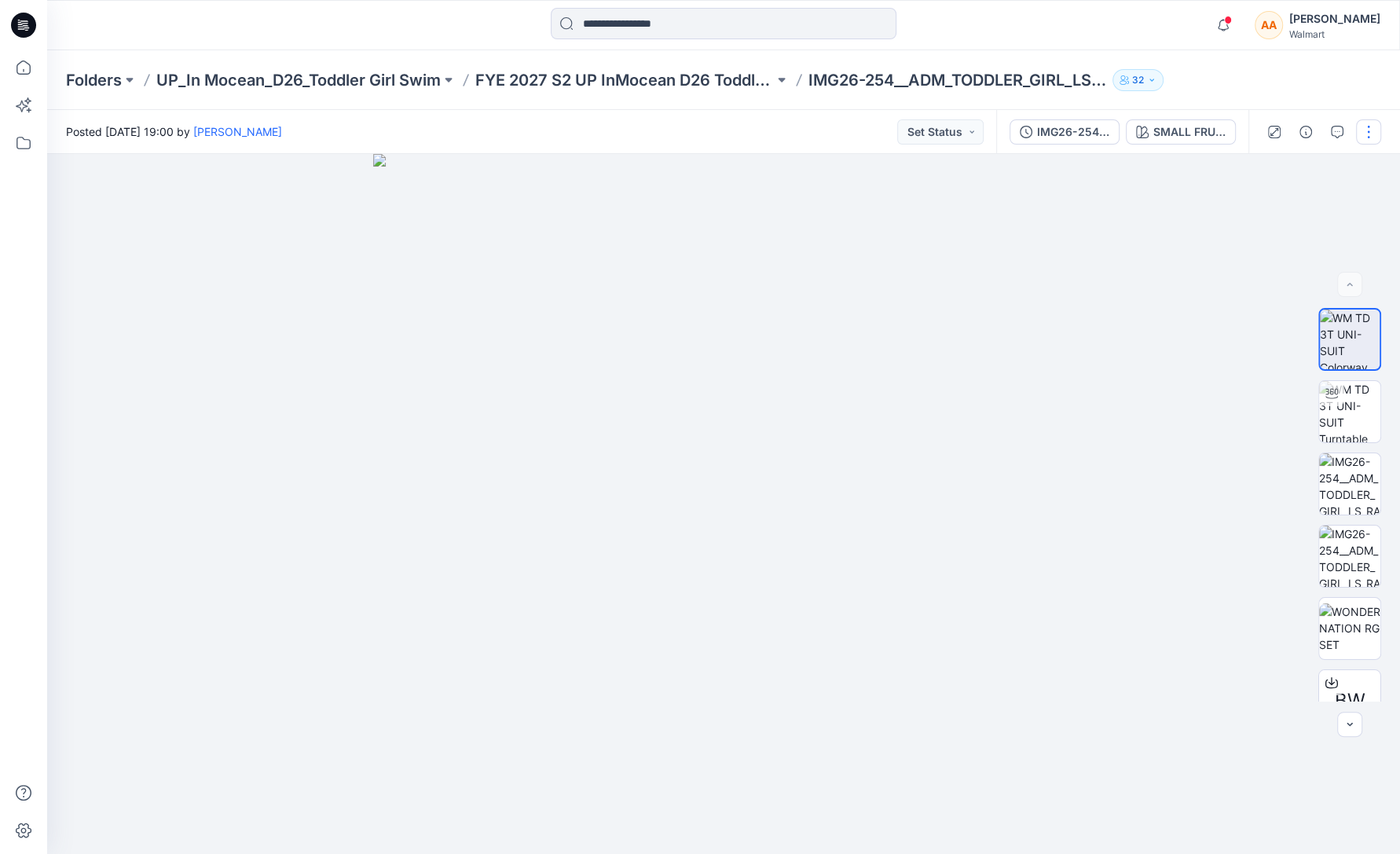
click at [1367, 133] on button "button" at bounding box center [1368, 132] width 26 height 26
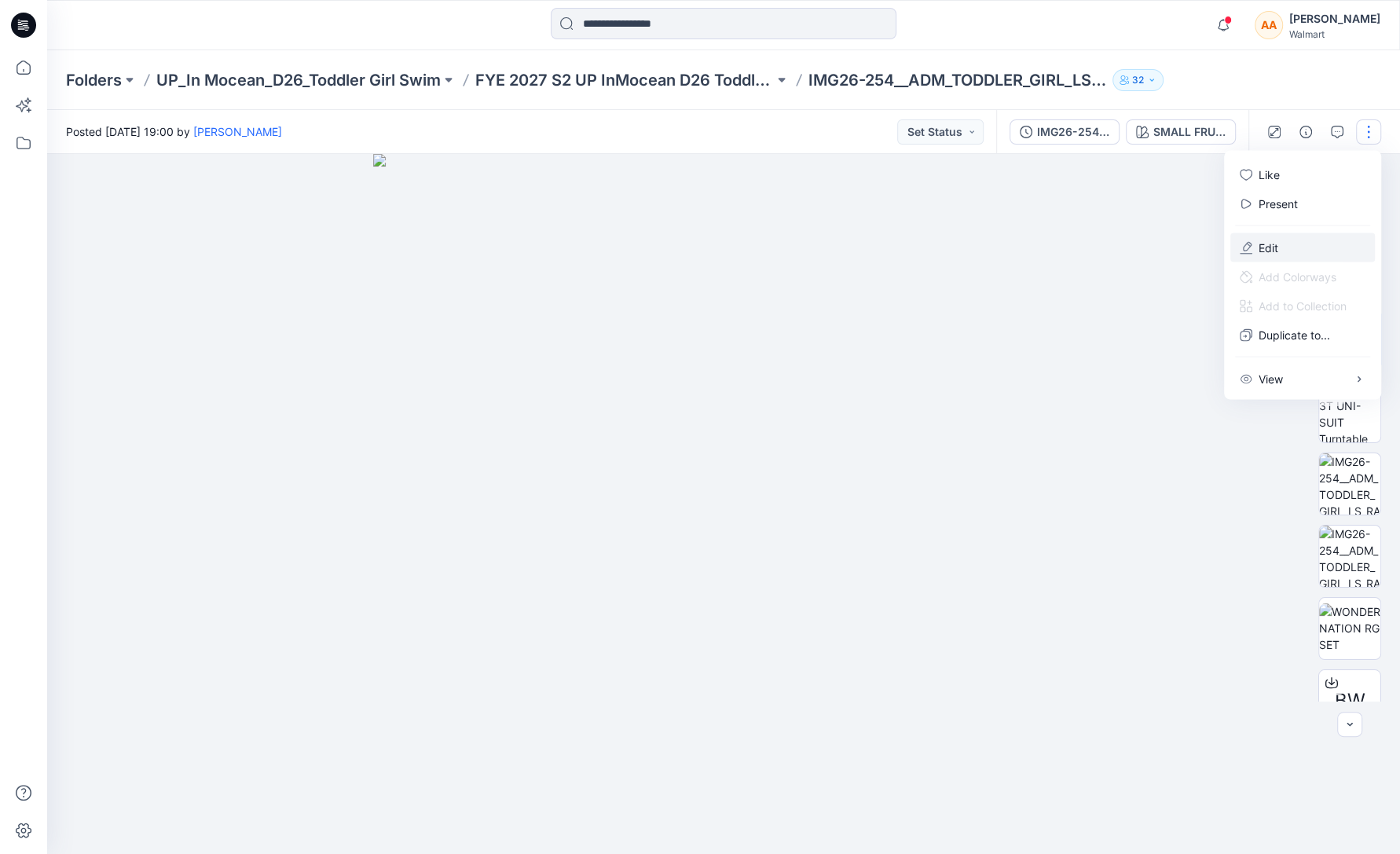
click at [1274, 245] on p "Edit" at bounding box center [1269, 248] width 19 height 17
click at [726, 78] on p "FYE 2027 S2 UP InMocean D26 Toddler Girl Swim" at bounding box center [625, 80] width 299 height 22
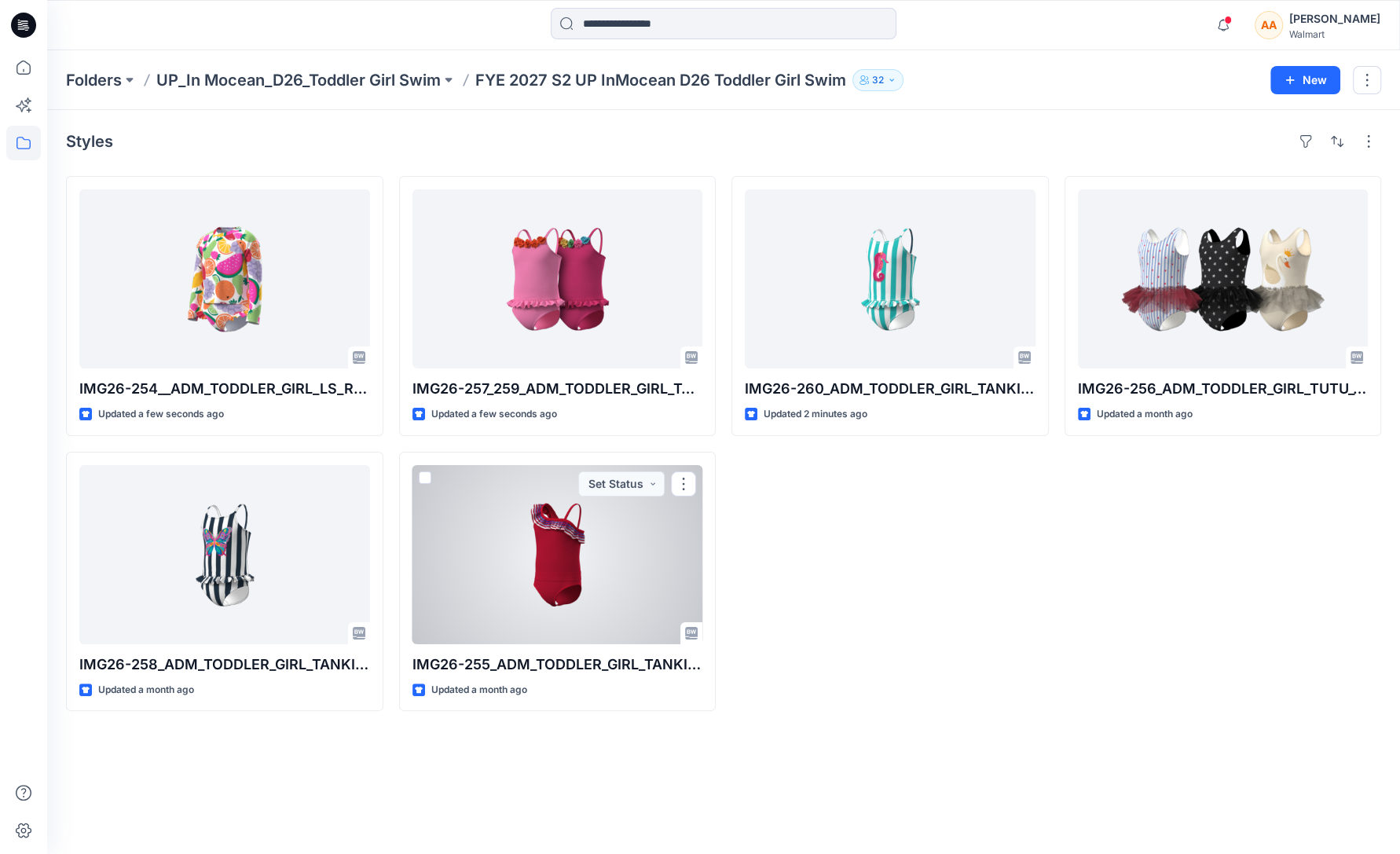
click at [565, 560] on div at bounding box center [558, 555] width 291 height 179
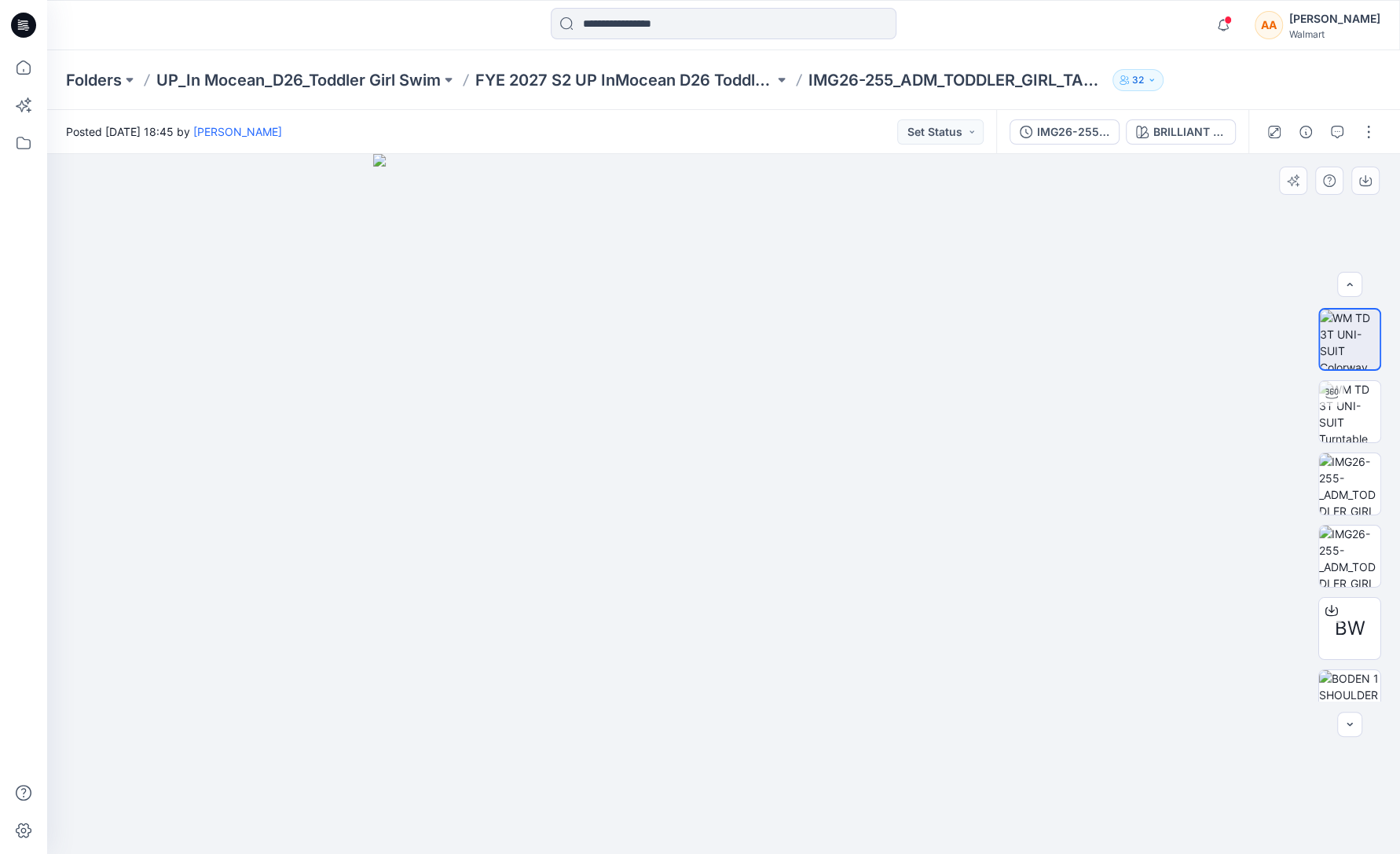
scroll to position [105, 0]
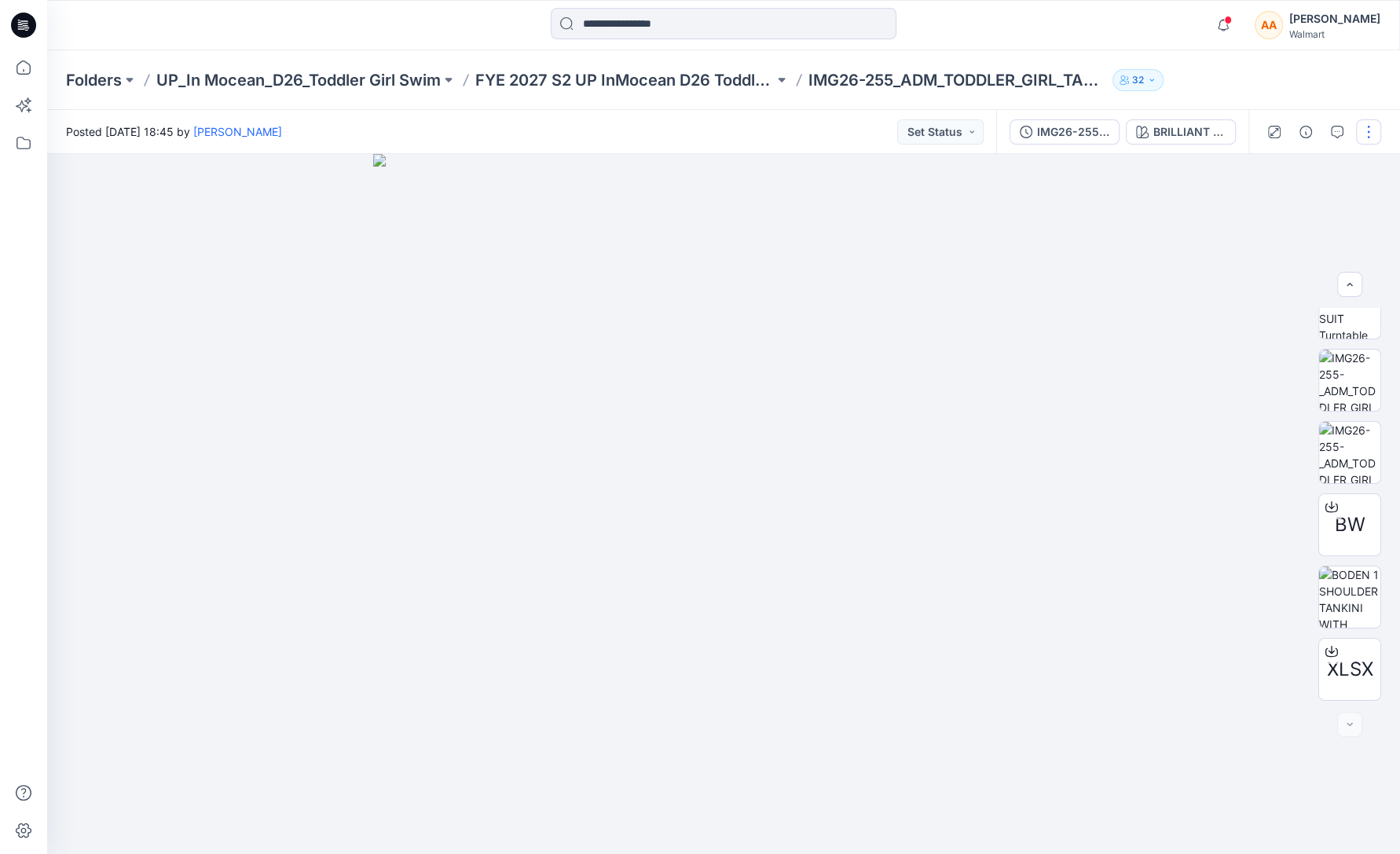
click at [1369, 135] on button "button" at bounding box center [1368, 132] width 26 height 26
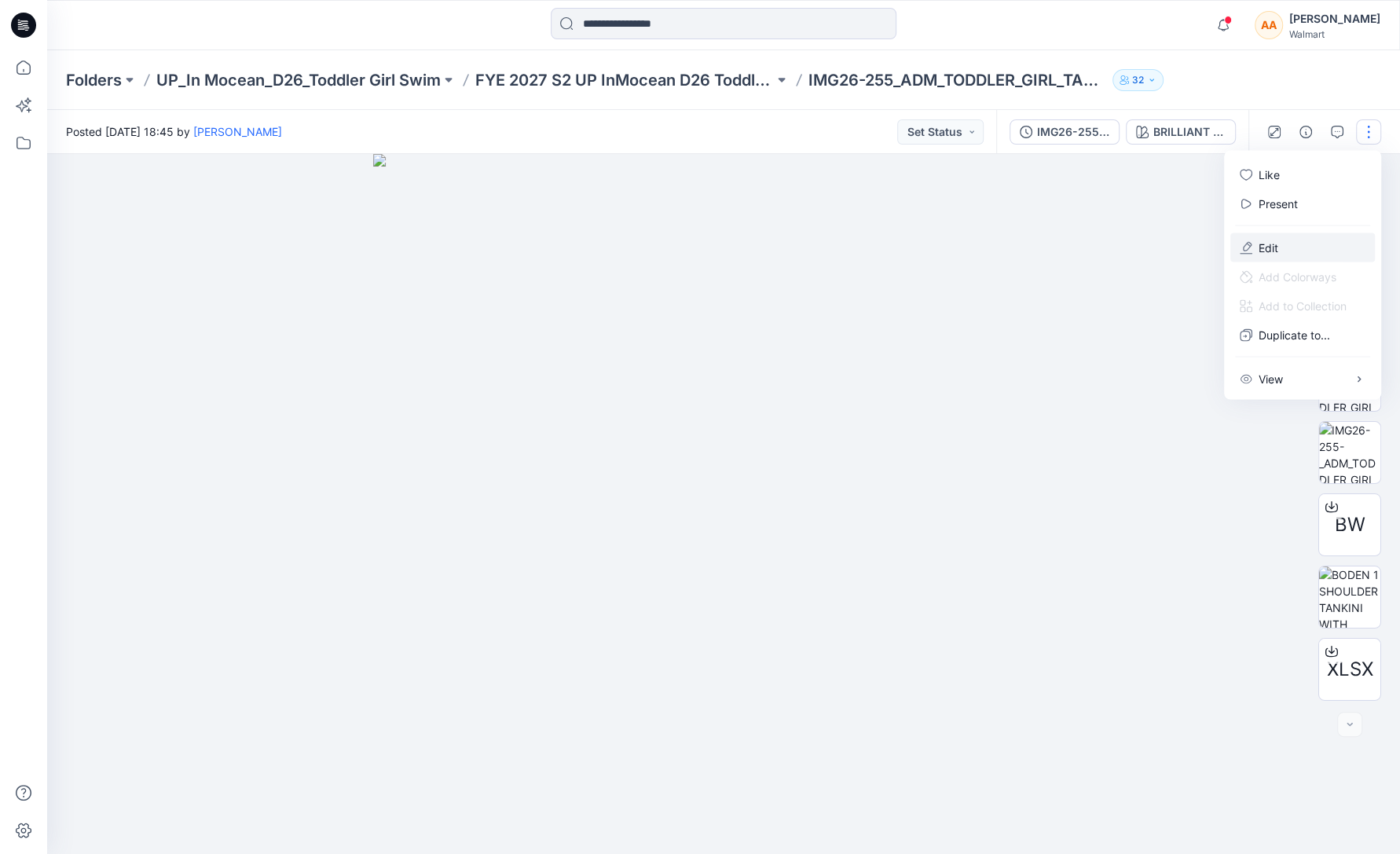
click at [1287, 249] on button "Edit" at bounding box center [1302, 247] width 144 height 29
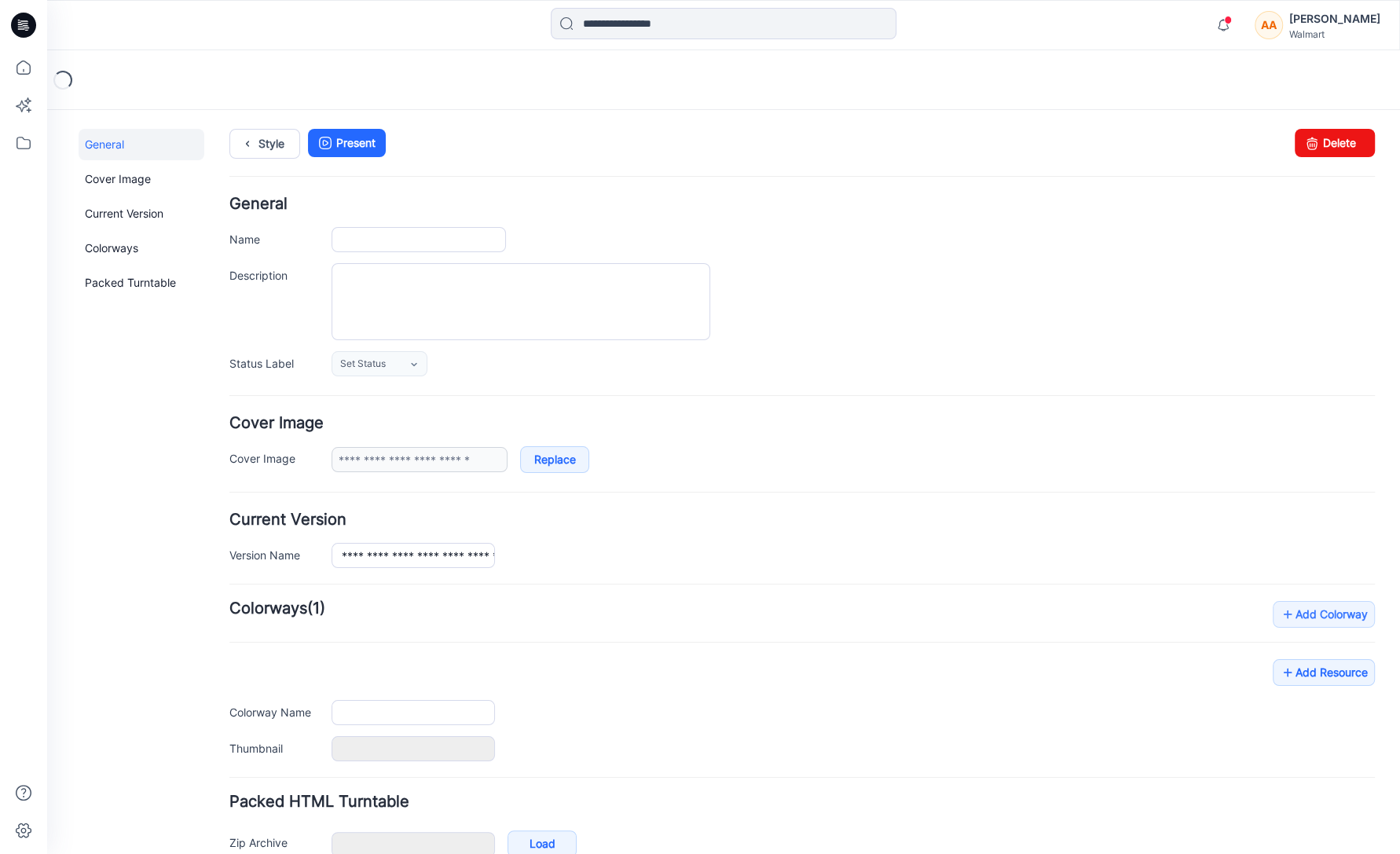
type input "**********"
type textarea "**********"
type input "**********"
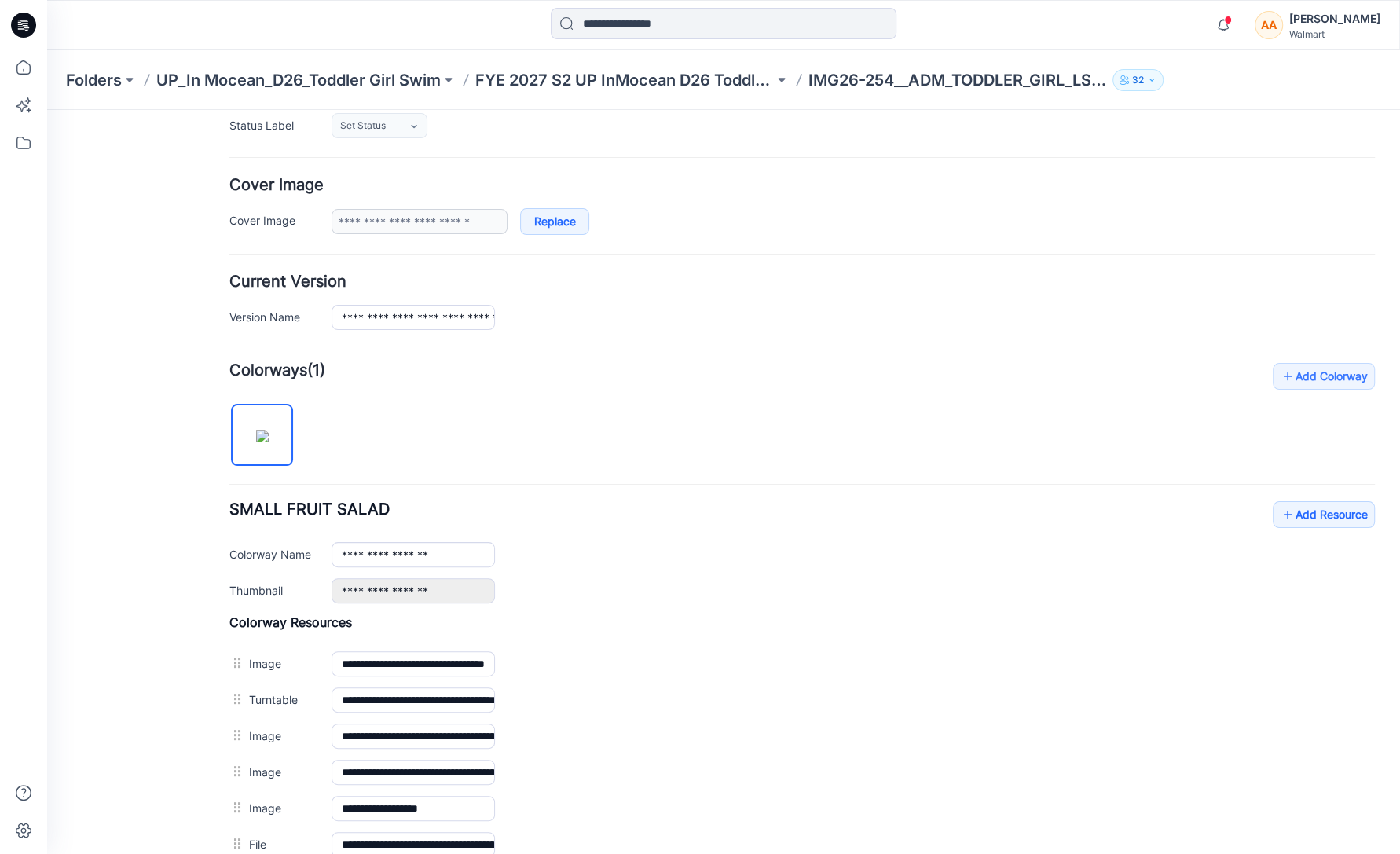
scroll to position [256, 0]
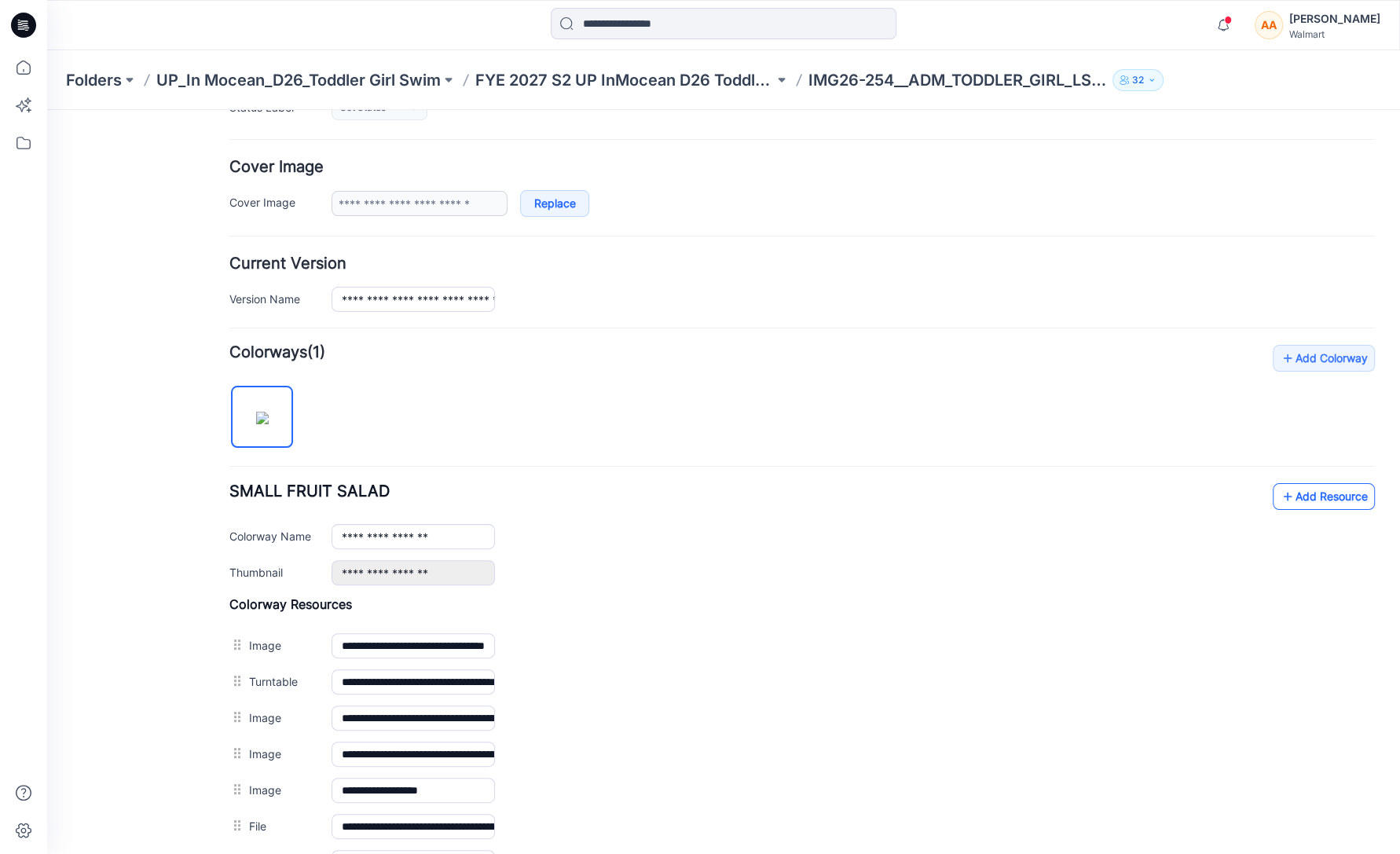
click at [1316, 493] on link "Add Resource" at bounding box center [1324, 497] width 102 height 26
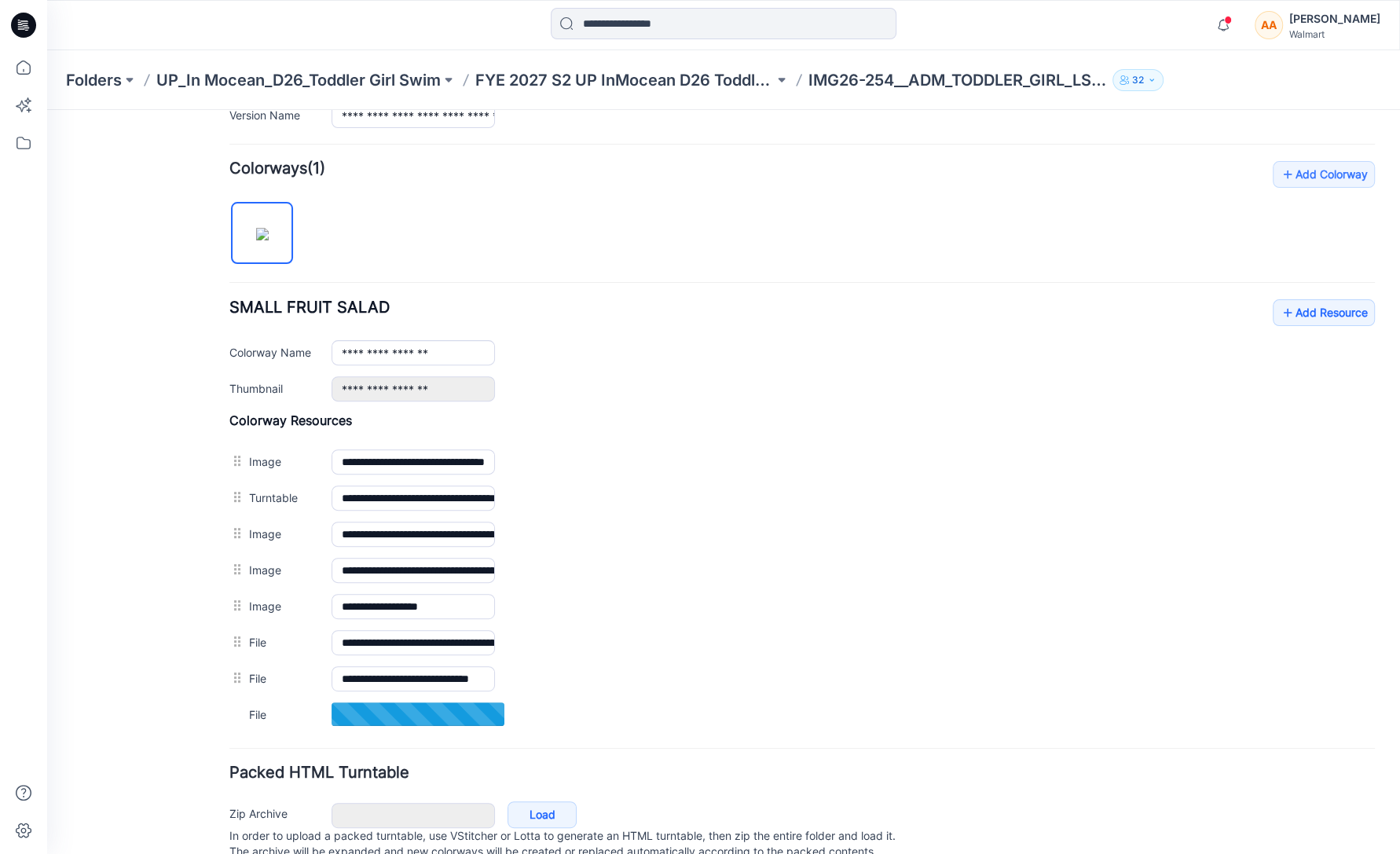
scroll to position [492, 0]
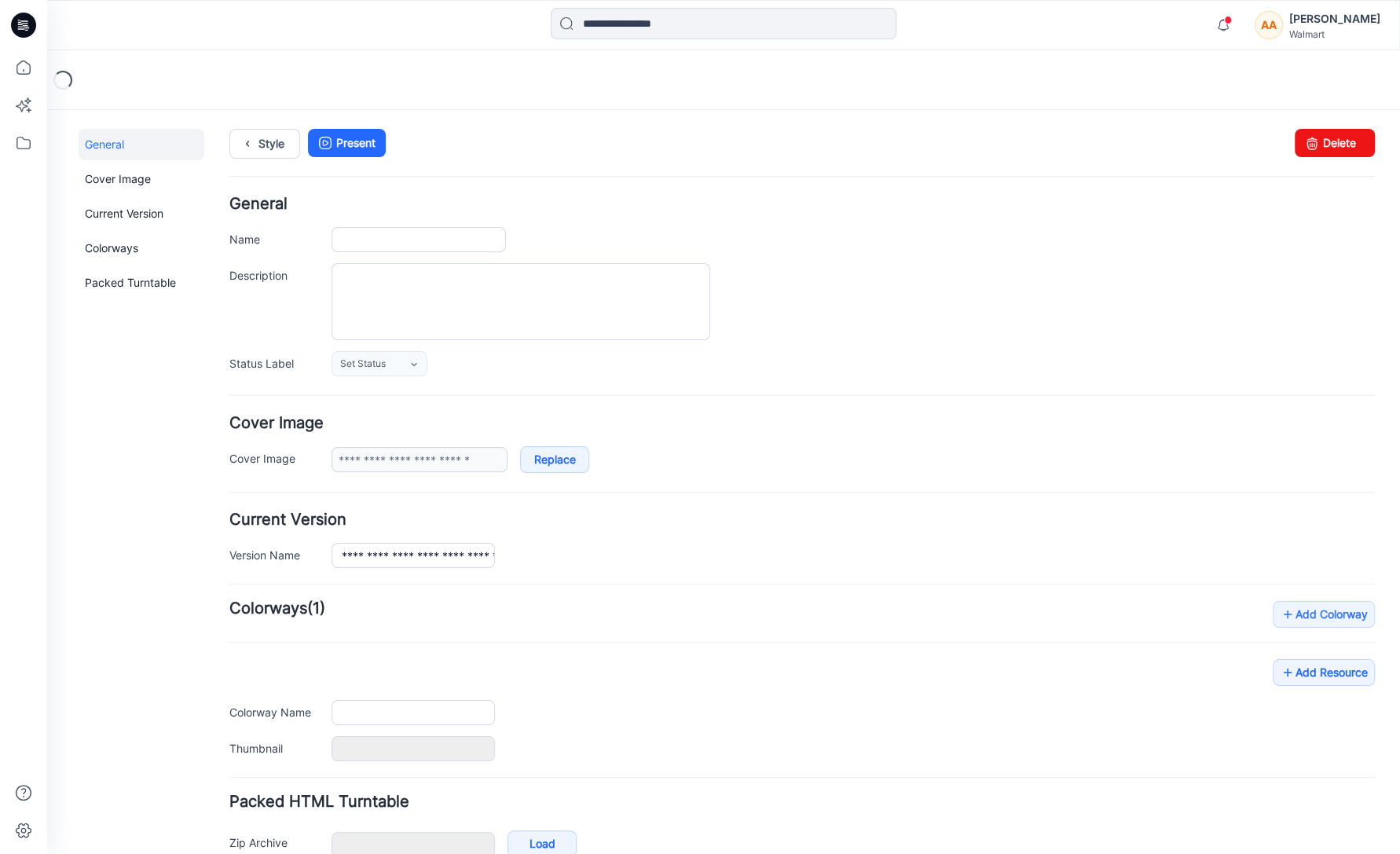
type input "**********"
type textarea "**********"
type input "**********"
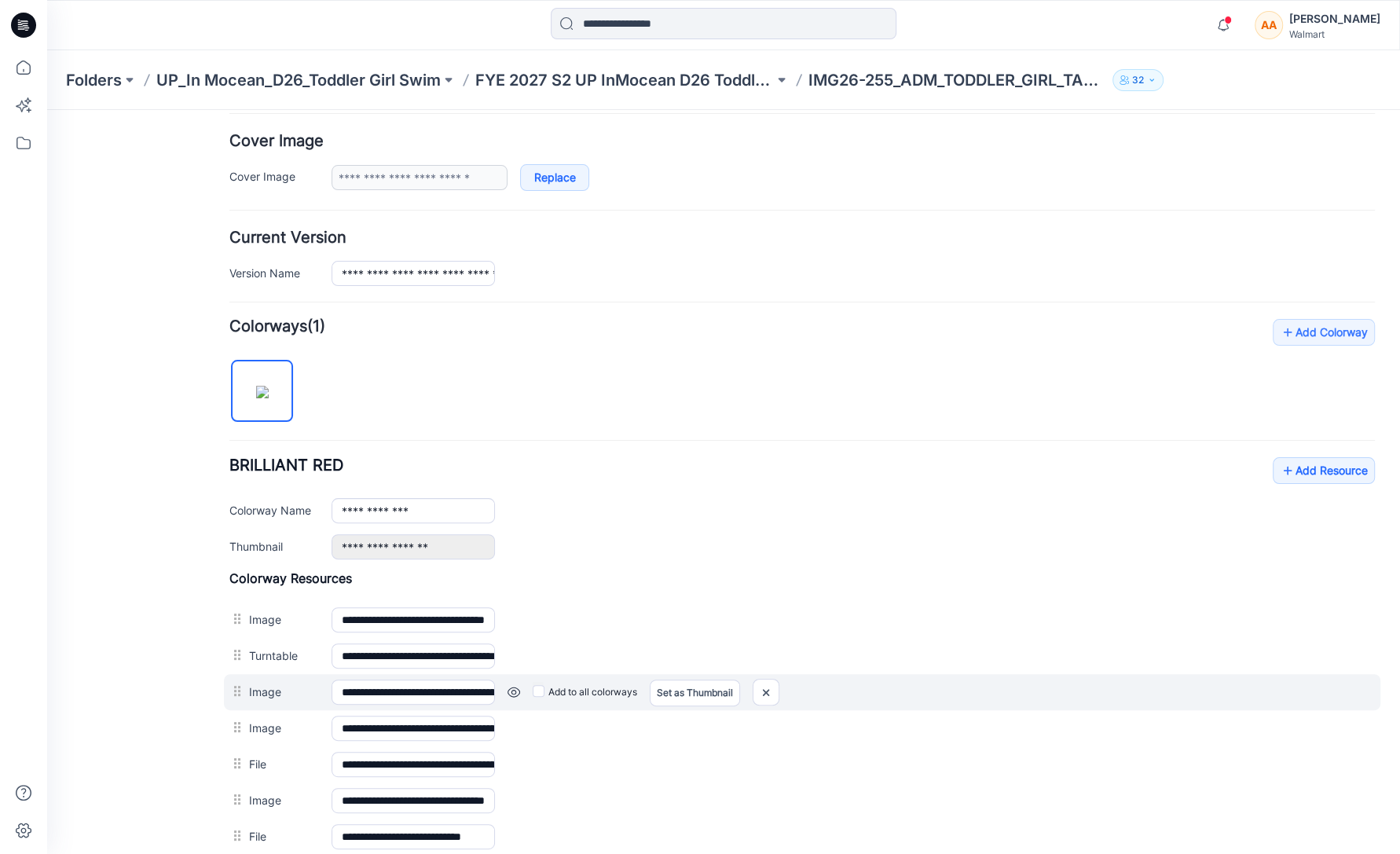
scroll to position [285, 0]
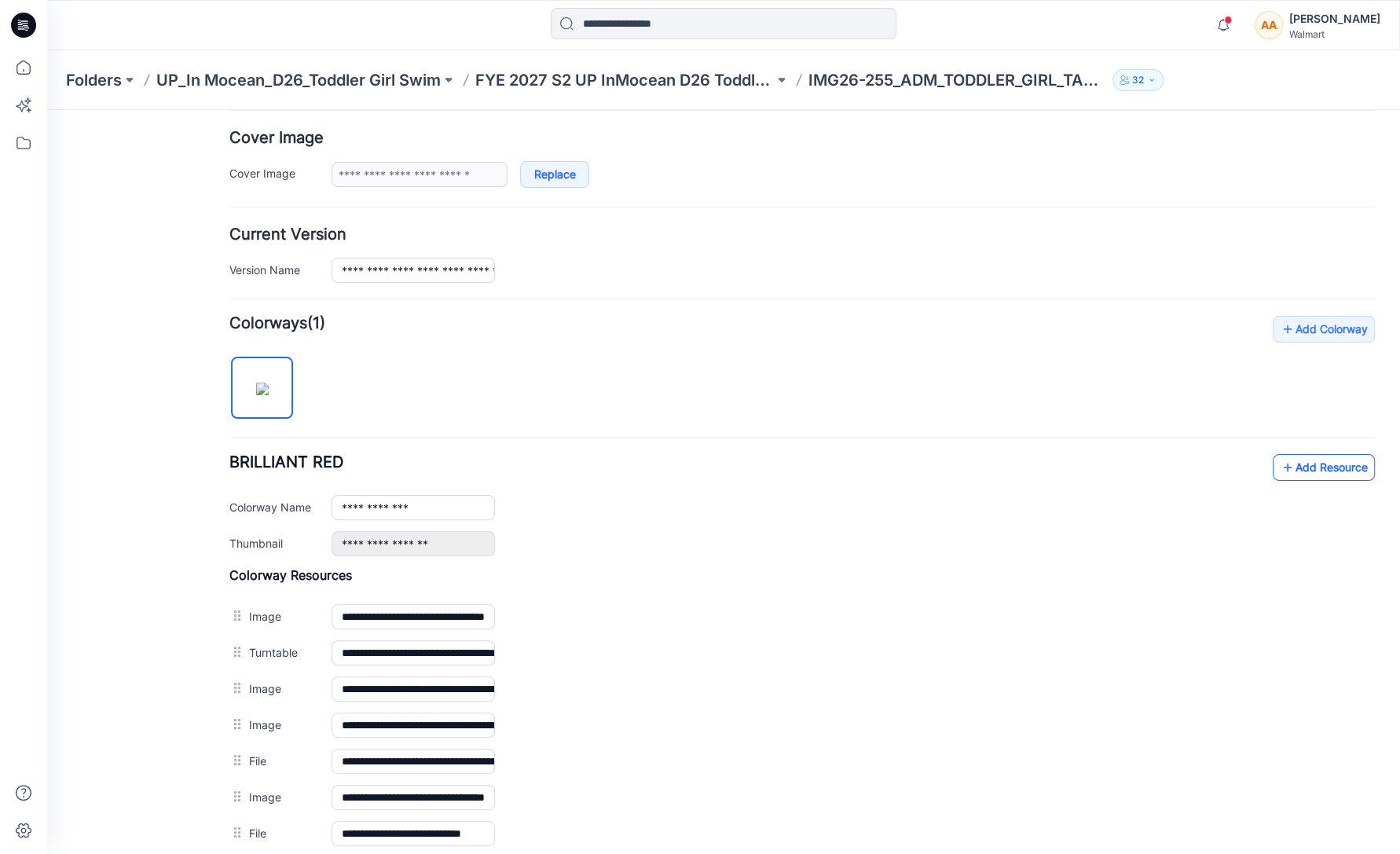
click at [1316, 468] on link "Add Resource" at bounding box center [1324, 468] width 102 height 26
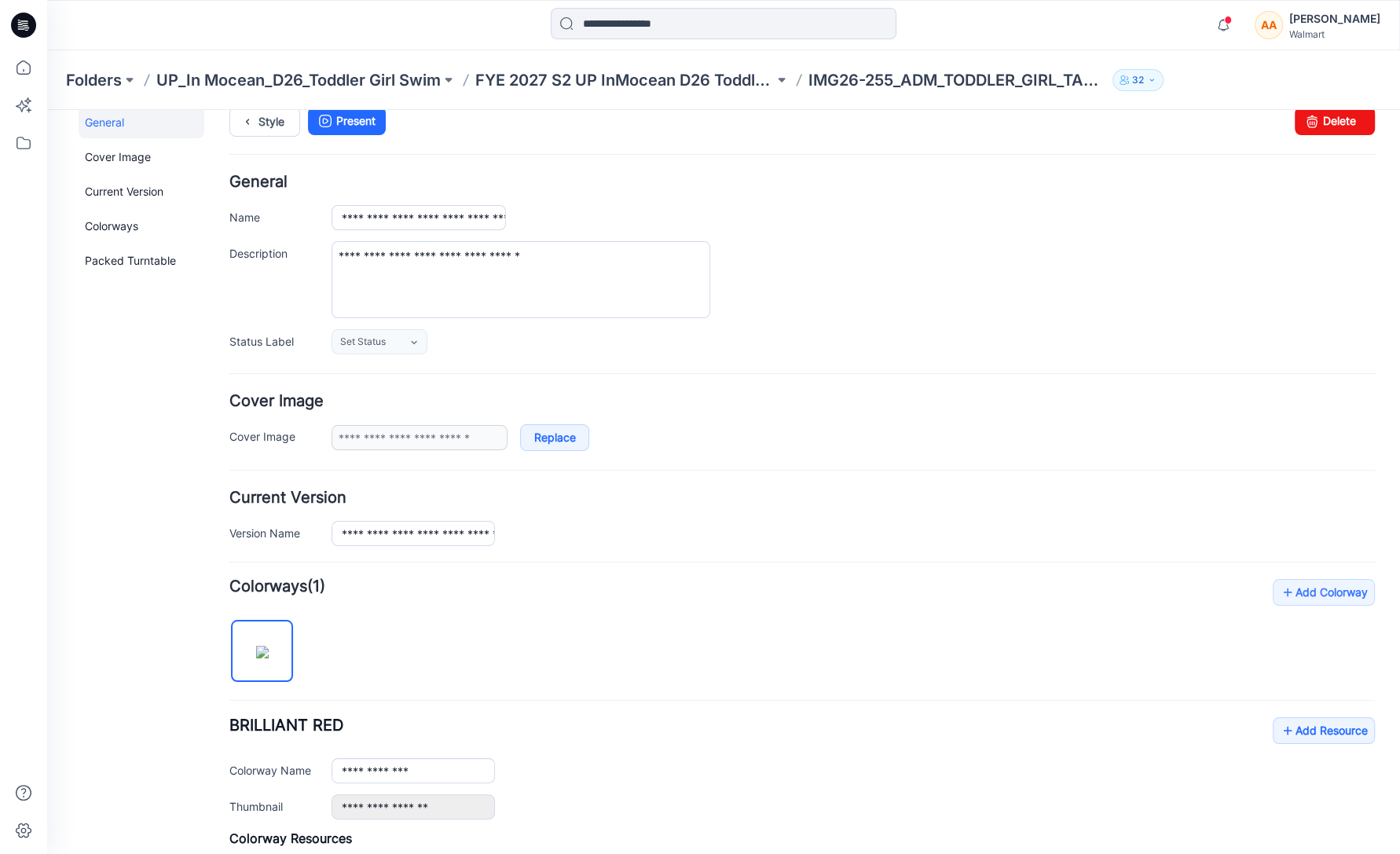
scroll to position [0, 0]
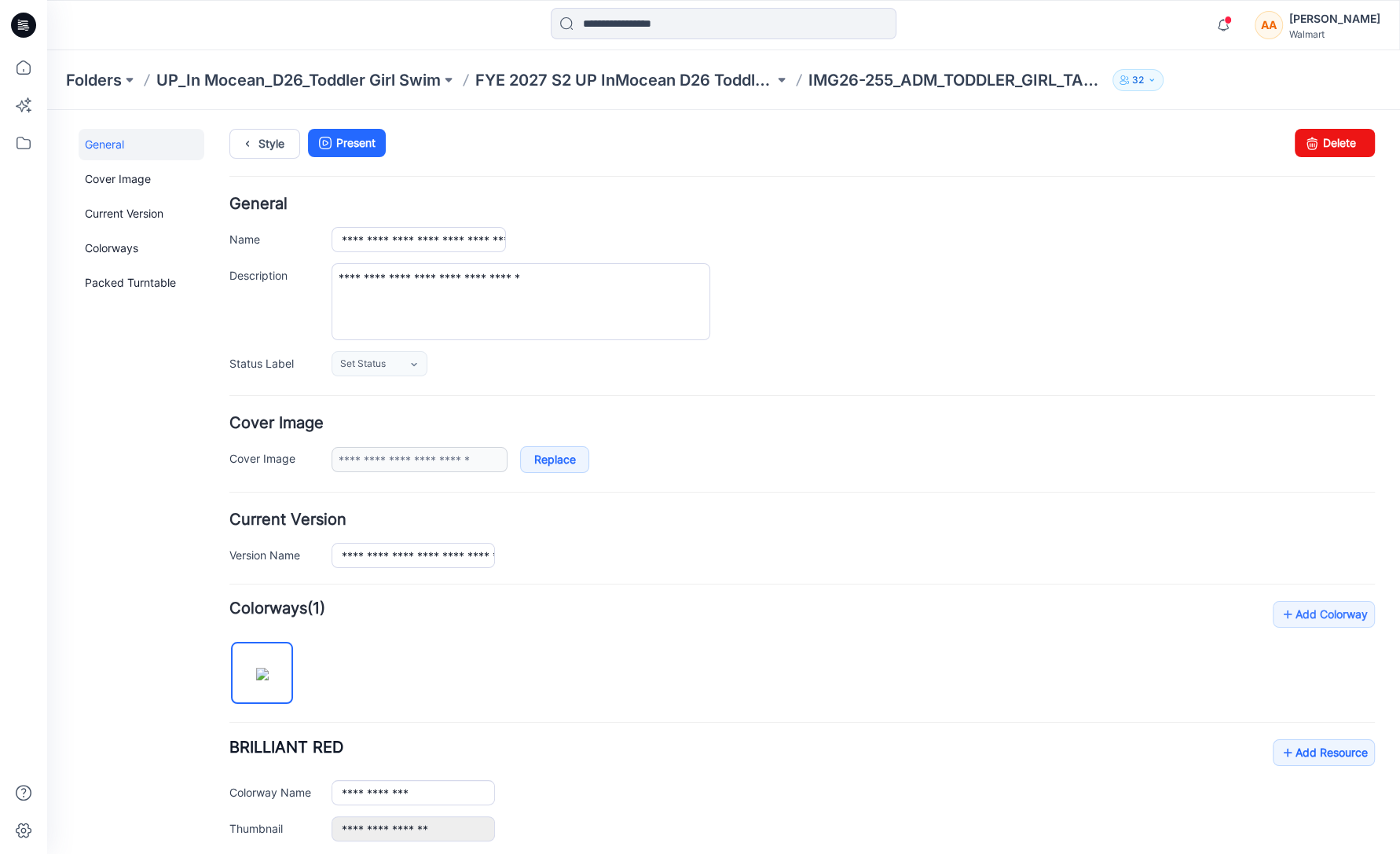
drag, startPoint x: 1389, startPoint y: 425, endPoint x: 1410, endPoint y: 193, distance: 232.9
click at [726, 85] on p "FYE 2027 S2 UP InMocean D26 Toddler Girl Swim" at bounding box center [625, 80] width 299 height 22
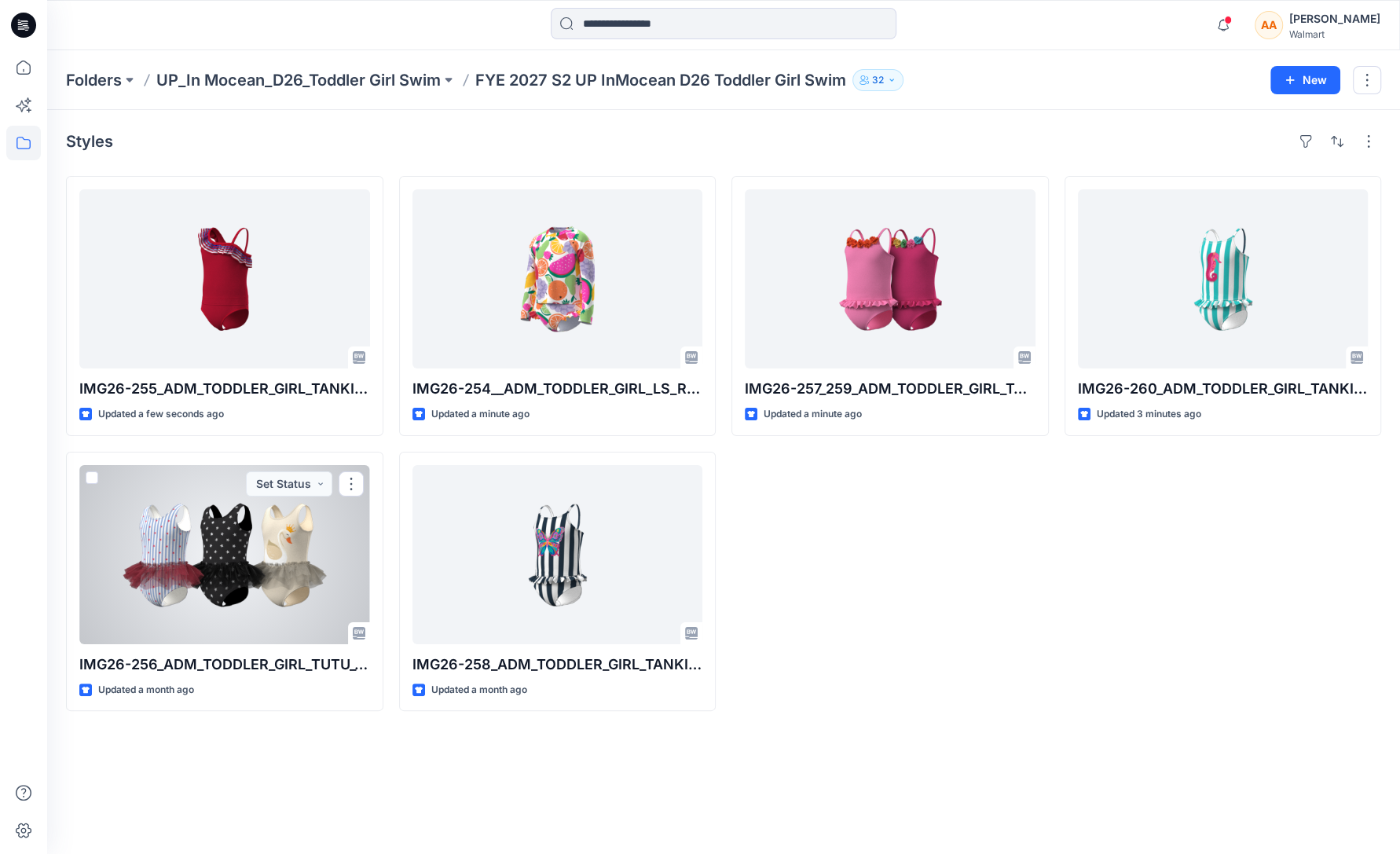
click at [297, 588] on div at bounding box center [224, 555] width 291 height 179
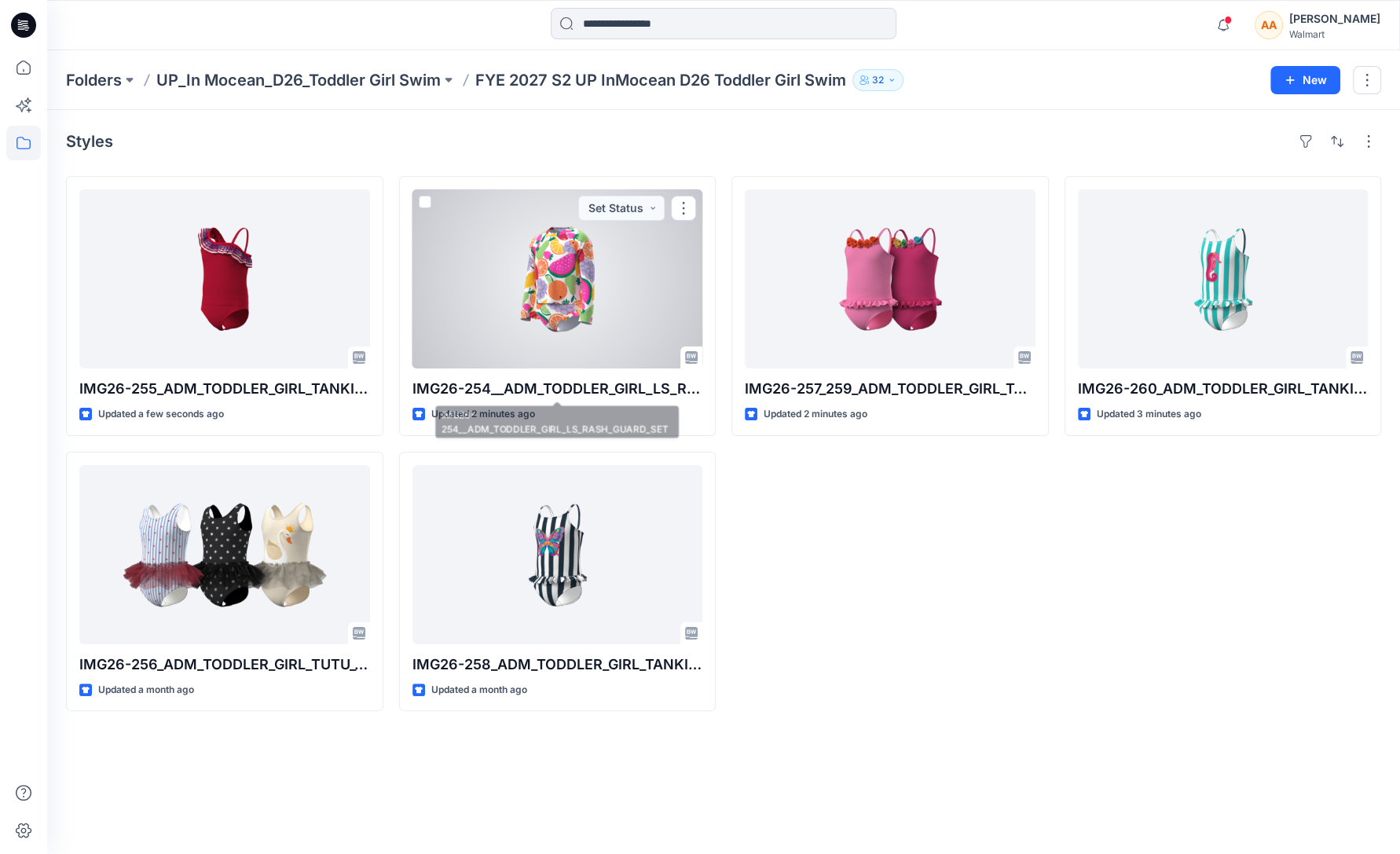
click at [609, 354] on div at bounding box center [558, 279] width 291 height 179
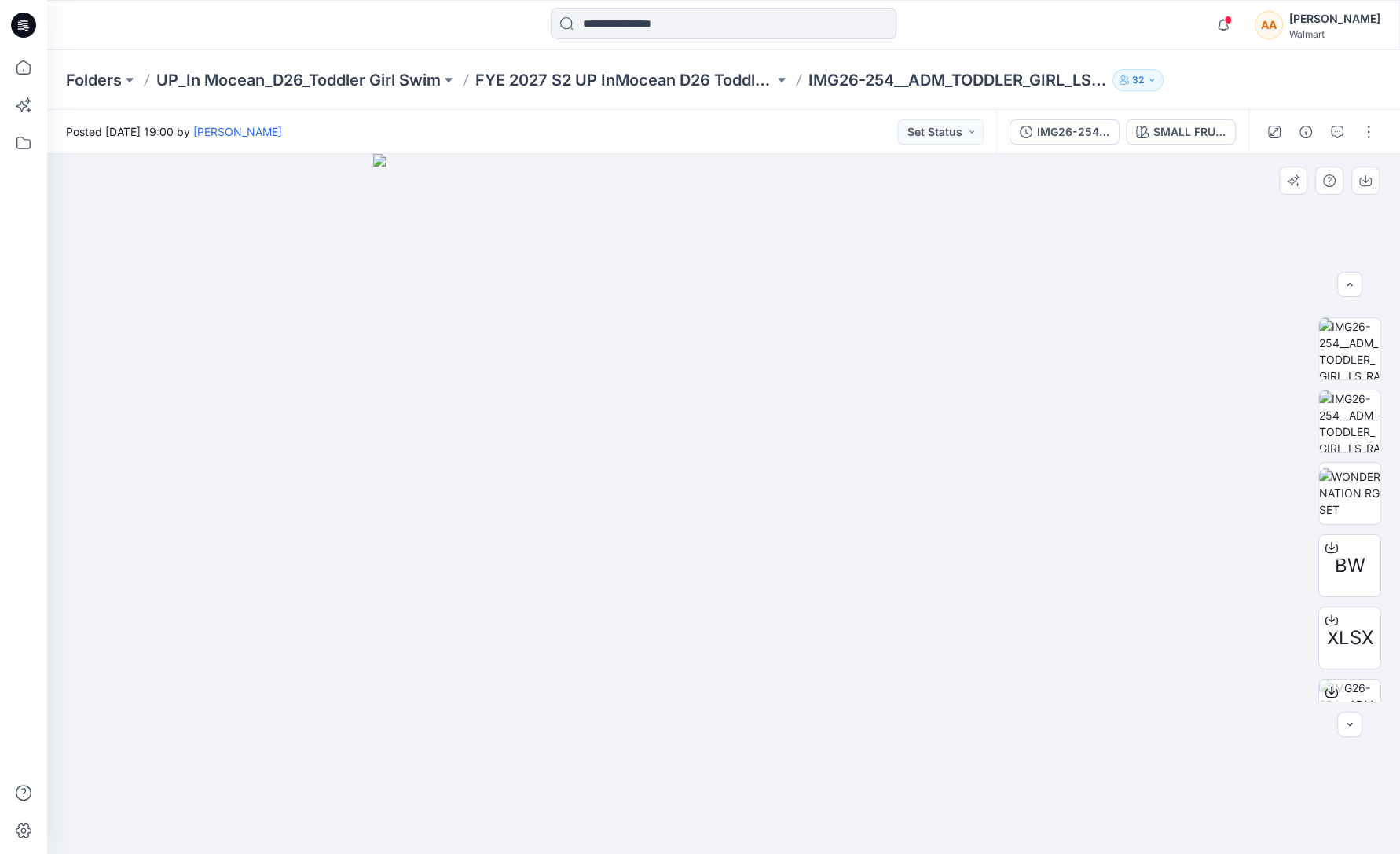
scroll to position [177, 0]
